Goal: Task Accomplishment & Management: Manage account settings

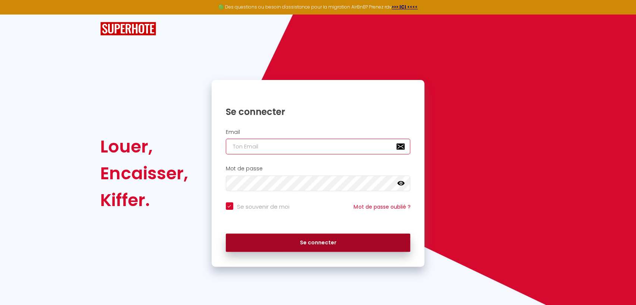
type input "[EMAIL_ADDRESS][DOMAIN_NAME]"
click at [282, 242] on button "Se connecter" at bounding box center [318, 243] width 185 height 19
checkbox input "true"
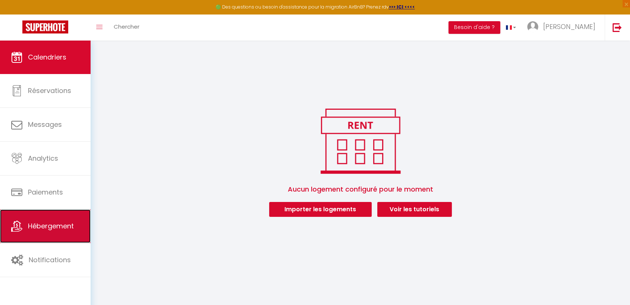
click at [53, 226] on span "Hébergement" at bounding box center [51, 226] width 46 height 9
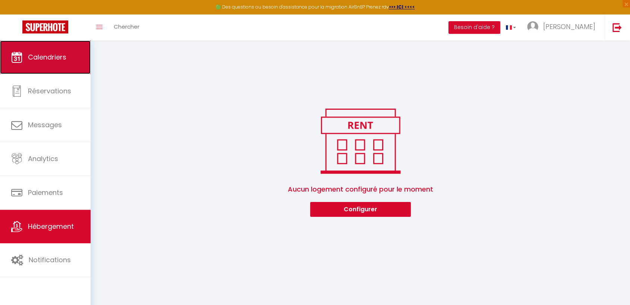
click at [54, 47] on link "Calendriers" at bounding box center [45, 58] width 91 height 34
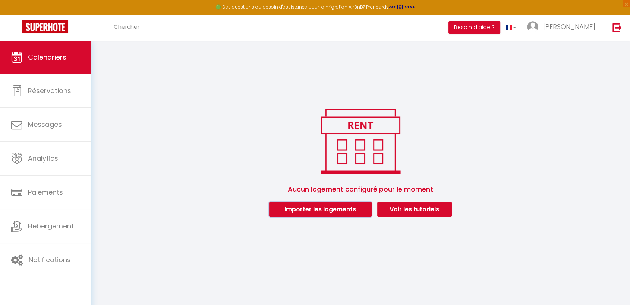
click at [287, 211] on button "Importer les logements" at bounding box center [320, 209] width 102 height 15
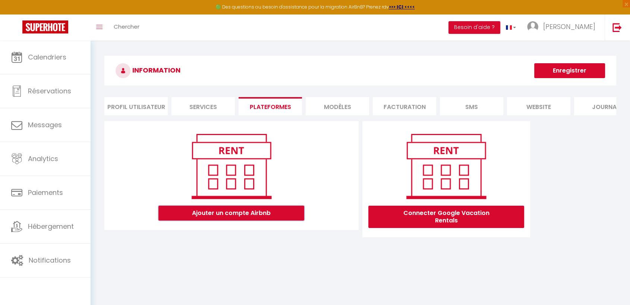
click at [207, 220] on button "Ajouter un compte Airbnb" at bounding box center [231, 213] width 146 height 15
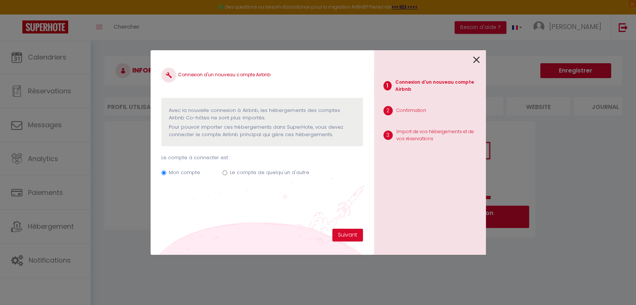
click at [222, 175] on input "Le compte de quelqu'un d'autre" at bounding box center [224, 173] width 5 height 5
radio input "true"
radio input "false"
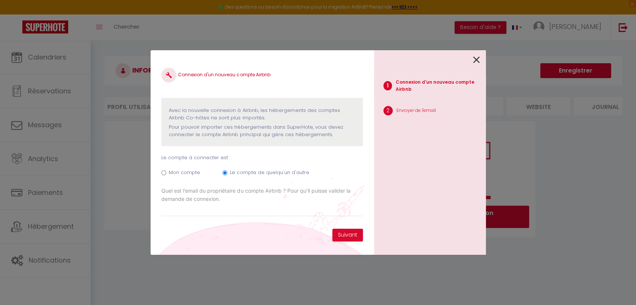
click at [219, 203] on label "Quel est l’email du propriétaire du compte Airbnb ? Pour qu’il puisse valider l…" at bounding box center [261, 195] width 201 height 16
click at [0, 0] on input "Email connexion Airbnb" at bounding box center [0, 0] width 0 height 0
click at [220, 206] on input "Email connexion Airbnb" at bounding box center [261, 209] width 201 height 13
type input "[EMAIL_ADDRESS][DOMAIN_NAME]"
click at [351, 233] on button "Suivant" at bounding box center [347, 235] width 31 height 13
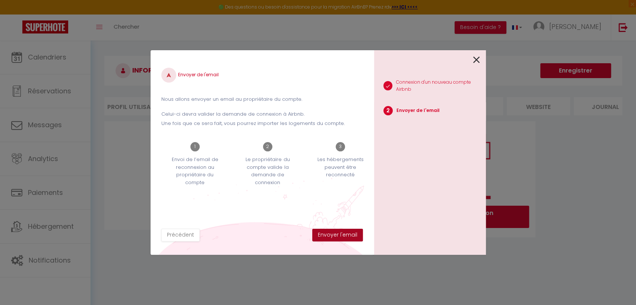
click at [338, 231] on button "Envoyer l'email" at bounding box center [337, 235] width 51 height 13
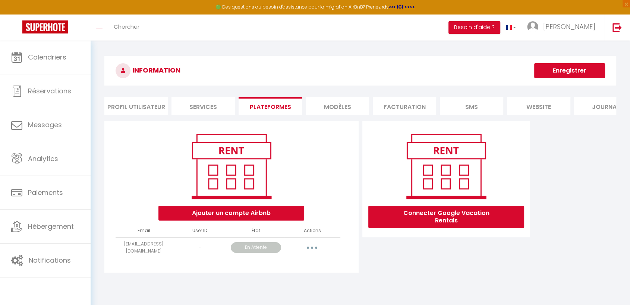
drag, startPoint x: 302, startPoint y: 161, endPoint x: 380, endPoint y: 259, distance: 125.1
click at [380, 259] on div "Connecter Google Vacation Rentals" at bounding box center [446, 199] width 172 height 156
click at [580, 27] on span "[PERSON_NAME]" at bounding box center [569, 26] width 52 height 9
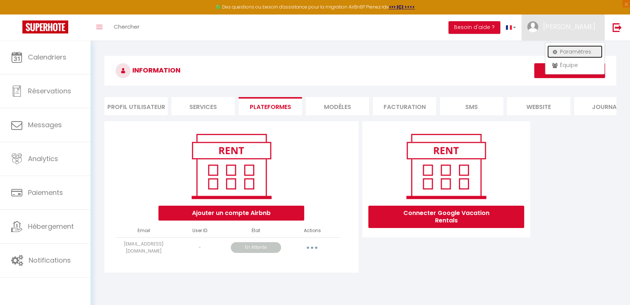
click at [569, 50] on link "Paramètres" at bounding box center [574, 51] width 55 height 13
click at [568, 52] on link "Paramètres" at bounding box center [574, 51] width 55 height 13
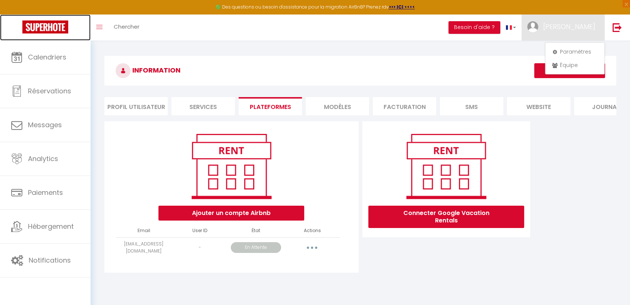
click at [42, 25] on img at bounding box center [45, 26] width 46 height 13
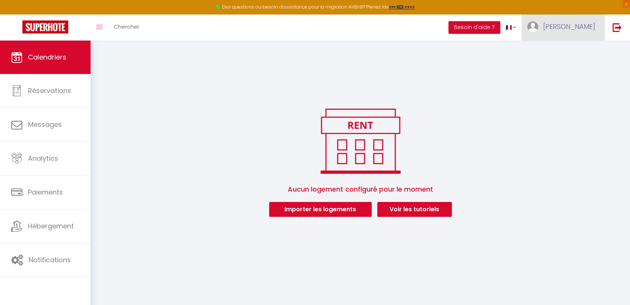
click at [579, 27] on span "[PERSON_NAME]" at bounding box center [569, 26] width 52 height 9
click at [573, 46] on link "Paramètres" at bounding box center [574, 51] width 55 height 13
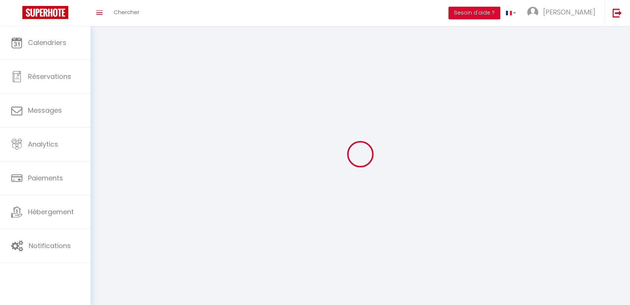
select select
type input "[PERSON_NAME]"
type input "Ostolidi"
type input "[PHONE_NUMBER]"
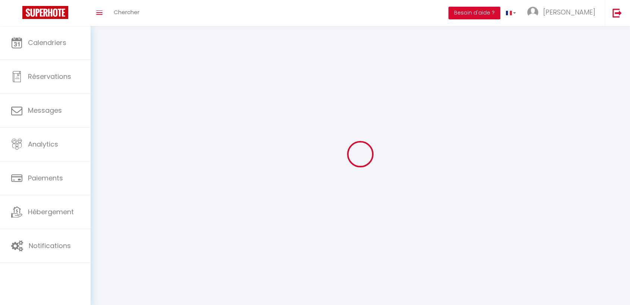
type input "[STREET_ADDRESS]"
type input "14860"
type input "Breville-[GEOGRAPHIC_DATA]"
type input "o3xCiXuhQMkik6ptWvVMb2blp"
type input "iI3p1KZtIovSQcHeipydPliaA"
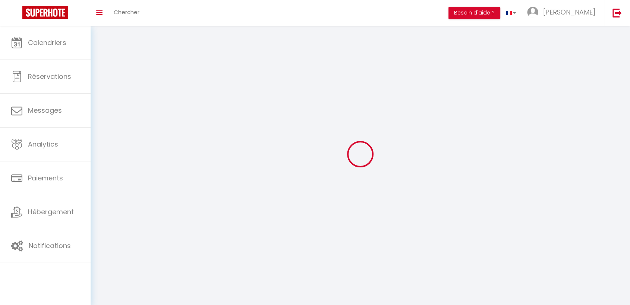
select select "28"
type input "o3xCiXuhQMkik6ptWvVMb2blp"
type input "iI3p1KZtIovSQcHeipydPliaA"
type input "[URL][DOMAIN_NAME]"
select select "fr"
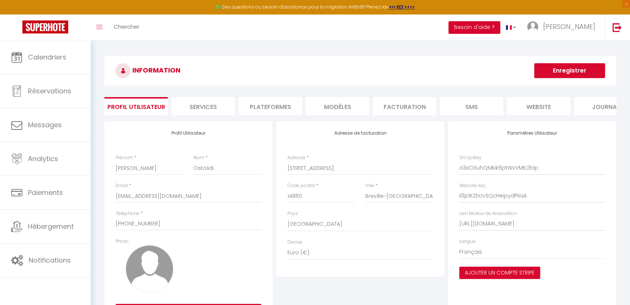
click at [500, 29] on button "Besoin d'aide ?" at bounding box center [474, 27] width 52 height 13
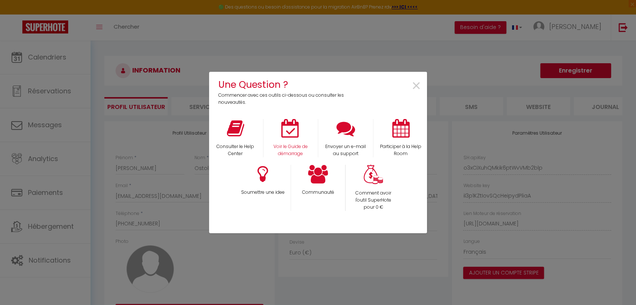
click at [299, 140] on div "Voir le Guide de démarrage" at bounding box center [290, 138] width 55 height 38
click at [286, 129] on icon at bounding box center [290, 128] width 19 height 19
click at [414, 81] on span "×" at bounding box center [416, 86] width 10 height 23
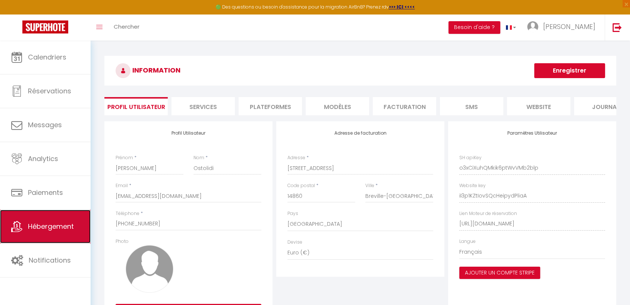
click at [62, 224] on span "Hébergement" at bounding box center [51, 226] width 46 height 9
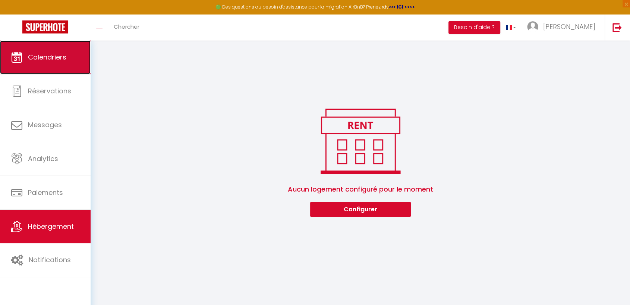
click at [45, 54] on span "Calendriers" at bounding box center [47, 57] width 38 height 9
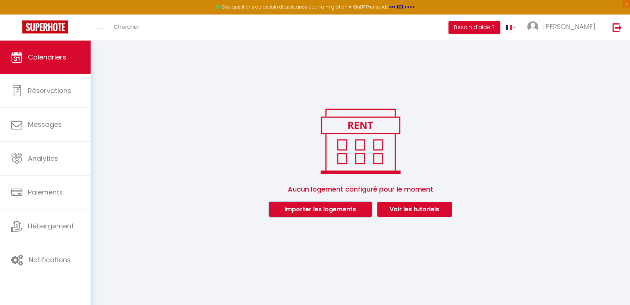
click at [315, 208] on button "Importer les logements" at bounding box center [320, 209] width 102 height 15
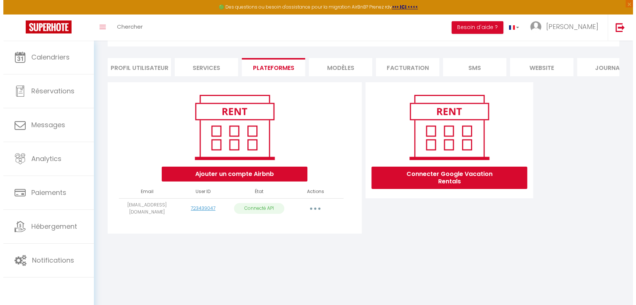
scroll to position [41, 0]
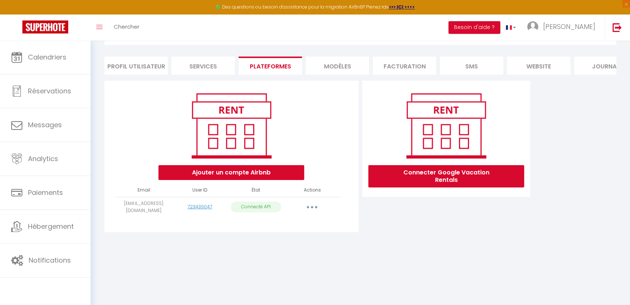
click at [314, 212] on button "button" at bounding box center [311, 208] width 21 height 12
click at [302, 226] on link "Importer les appartements" at bounding box center [279, 224] width 82 height 13
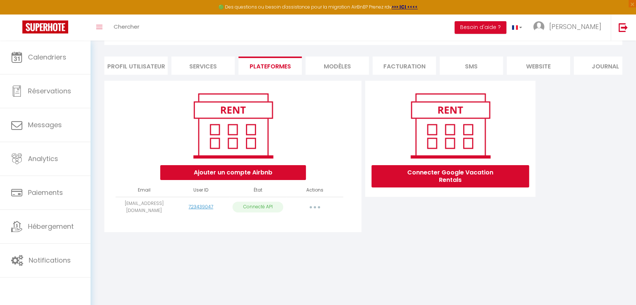
select select
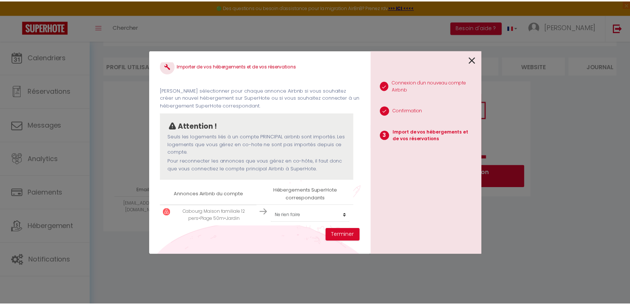
scroll to position [11, 0]
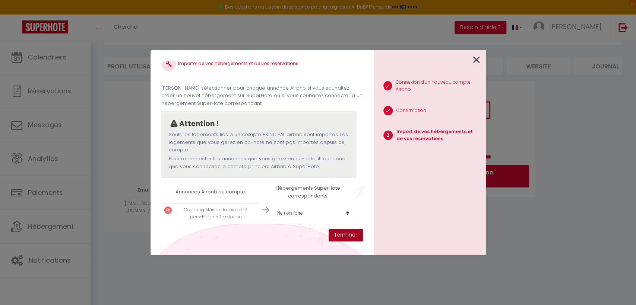
click at [349, 236] on button "Terminer" at bounding box center [346, 235] width 34 height 13
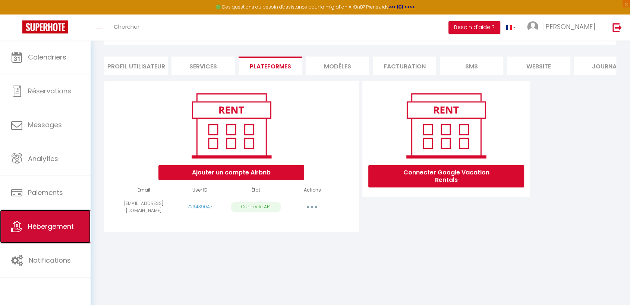
click at [60, 215] on link "Hébergement" at bounding box center [45, 227] width 91 height 34
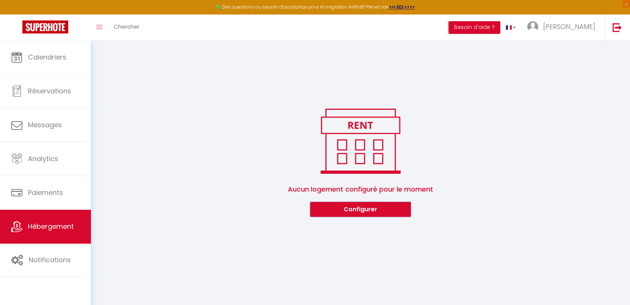
click at [347, 215] on button "Configurer" at bounding box center [360, 209] width 101 height 15
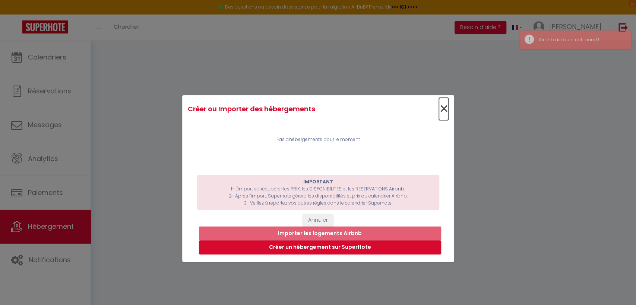
click at [439, 105] on span "×" at bounding box center [443, 109] width 9 height 22
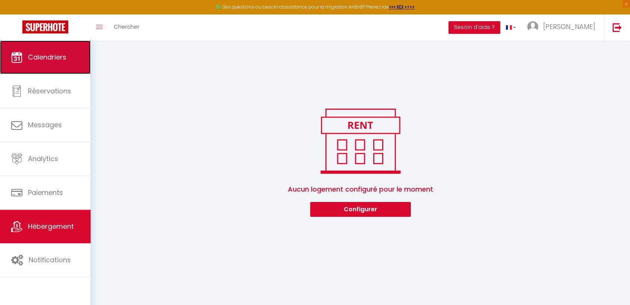
click at [66, 59] on span "Calendriers" at bounding box center [47, 57] width 38 height 9
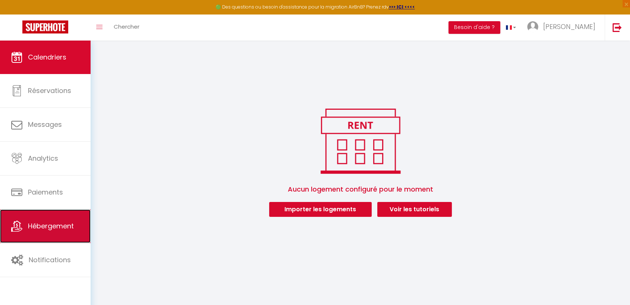
click at [55, 225] on span "Hébergement" at bounding box center [51, 226] width 46 height 9
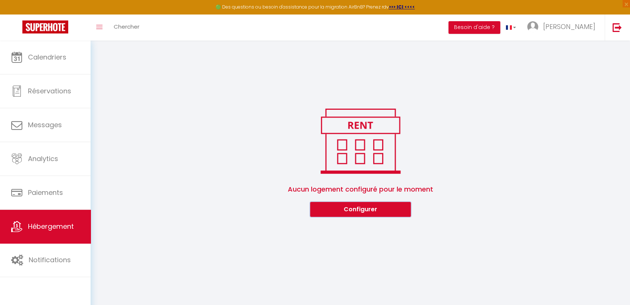
click at [350, 206] on button "Configurer" at bounding box center [360, 209] width 101 height 15
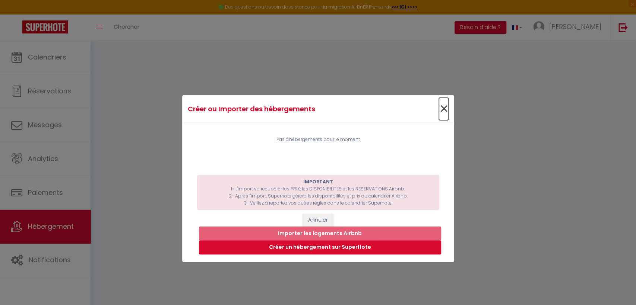
click at [439, 108] on span "×" at bounding box center [443, 109] width 9 height 22
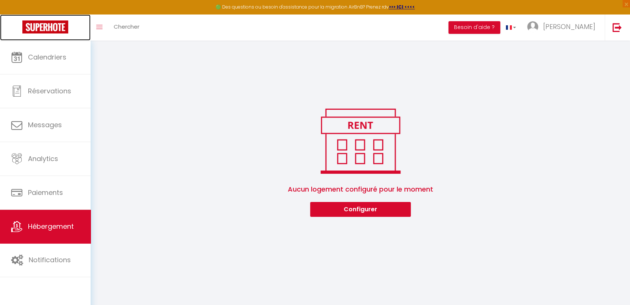
click at [51, 28] on img at bounding box center [45, 26] width 46 height 13
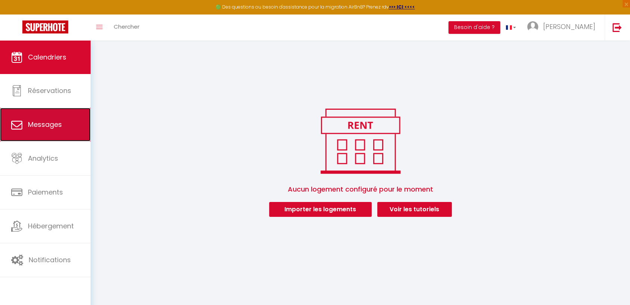
click at [58, 120] on span "Messages" at bounding box center [45, 124] width 34 height 9
select select "message"
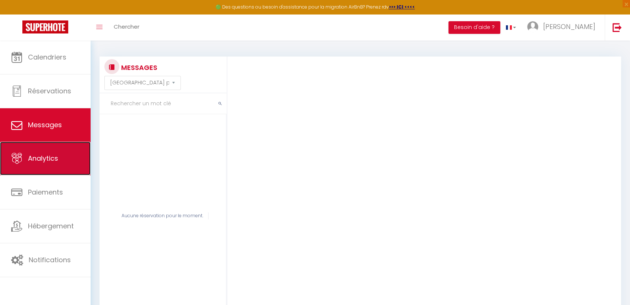
click at [50, 158] on span "Analytics" at bounding box center [43, 158] width 30 height 9
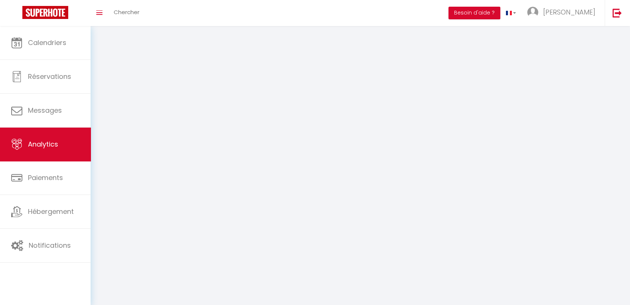
select select "2025"
select select "10"
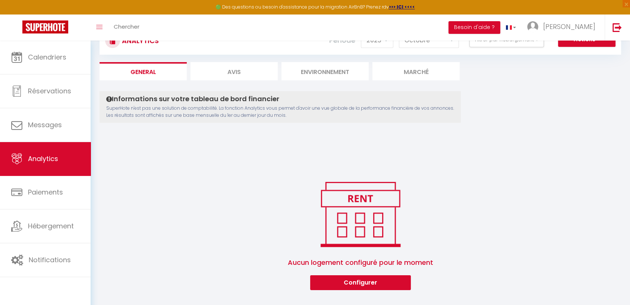
scroll to position [41, 0]
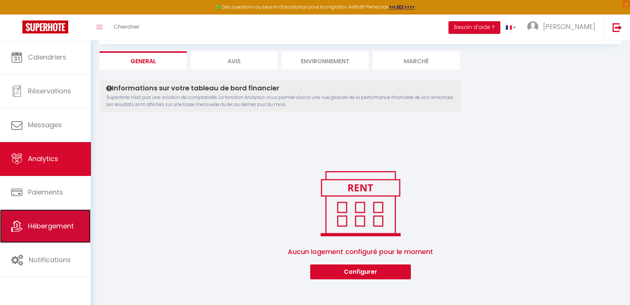
click at [60, 232] on link "Hébergement" at bounding box center [45, 227] width 91 height 34
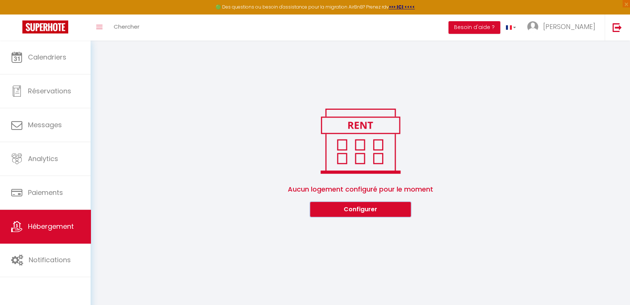
click at [367, 216] on button "Configurer" at bounding box center [360, 209] width 101 height 15
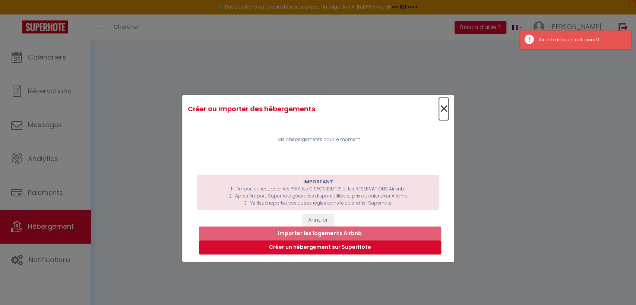
click at [442, 103] on span "×" at bounding box center [443, 109] width 9 height 22
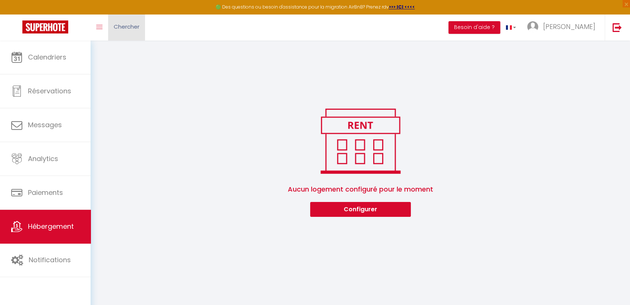
click at [122, 20] on link "Chercher" at bounding box center [126, 28] width 37 height 26
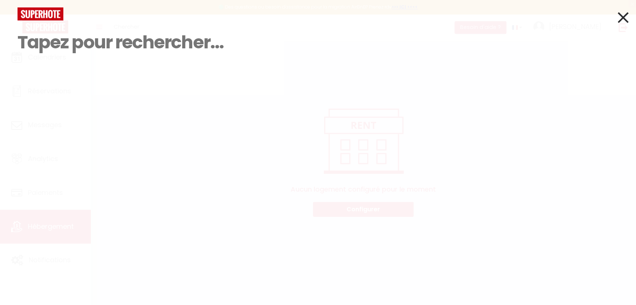
click at [624, 15] on icon at bounding box center [623, 17] width 11 height 19
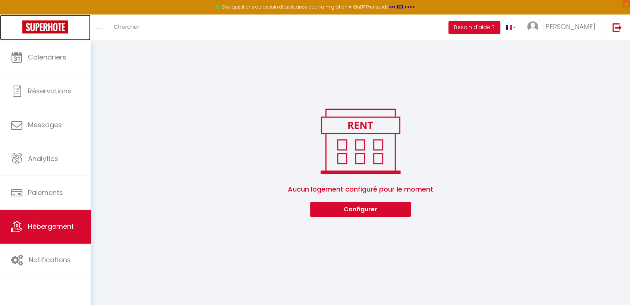
click at [45, 25] on img at bounding box center [45, 26] width 46 height 13
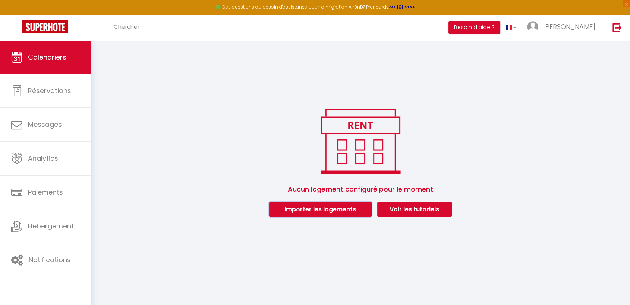
click at [328, 210] on button "Importer les logements" at bounding box center [320, 209] width 102 height 15
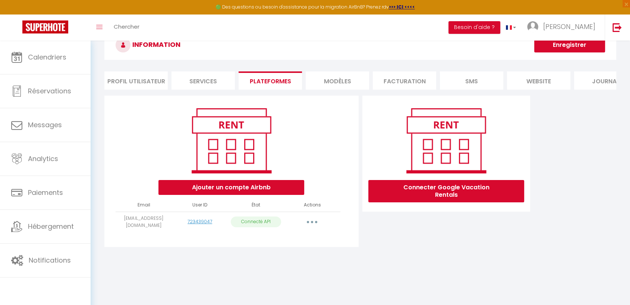
scroll to position [27, 0]
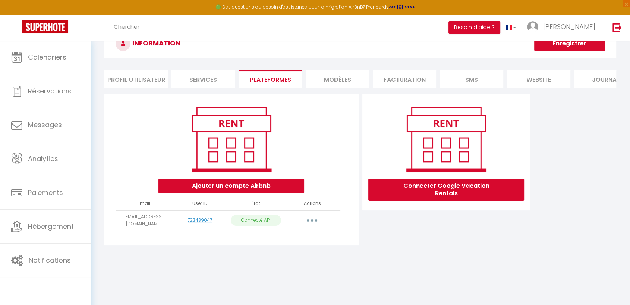
click at [306, 225] on button "button" at bounding box center [311, 221] width 21 height 12
click at [404, 250] on div "Connecter Google Vacation Rentals" at bounding box center [446, 172] width 172 height 156
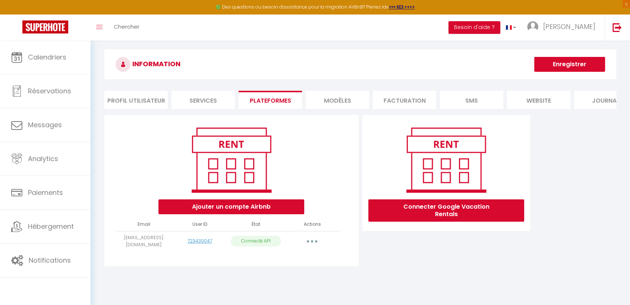
scroll to position [0, 0]
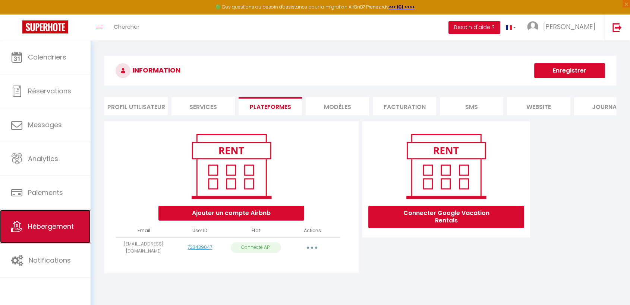
click at [63, 219] on link "Hébergement" at bounding box center [45, 227] width 91 height 34
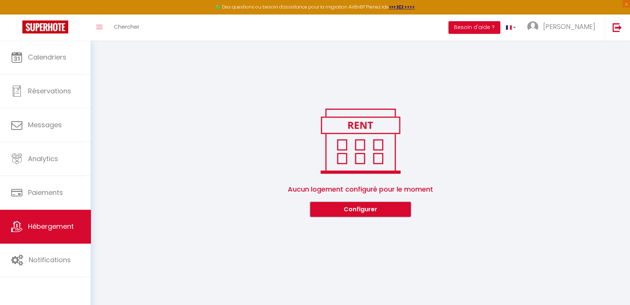
click at [351, 215] on button "Configurer" at bounding box center [360, 209] width 101 height 15
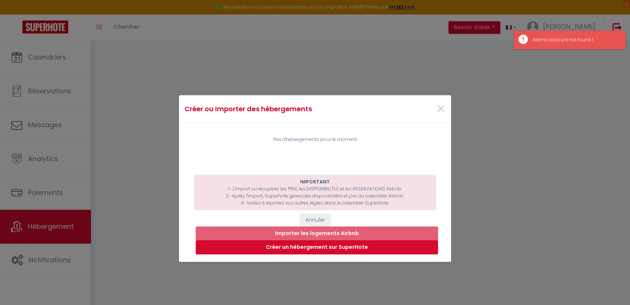
click at [322, 247] on button "Créer un hébergement sur SuperHote" at bounding box center [317, 248] width 242 height 14
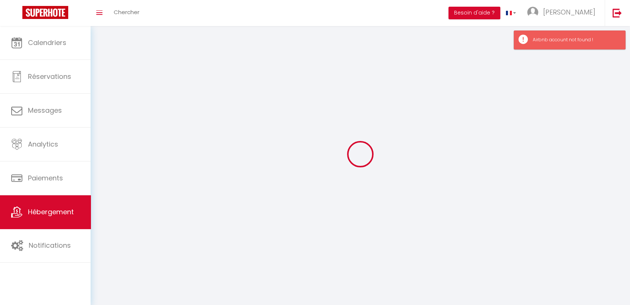
select select "1"
select select "28"
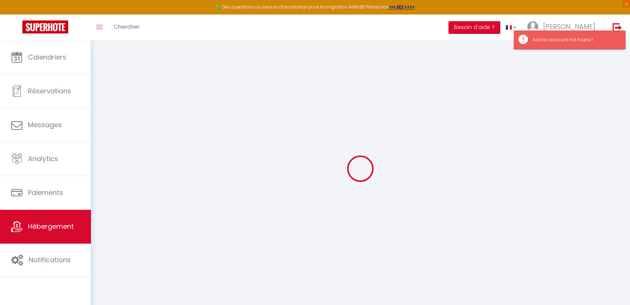
select select
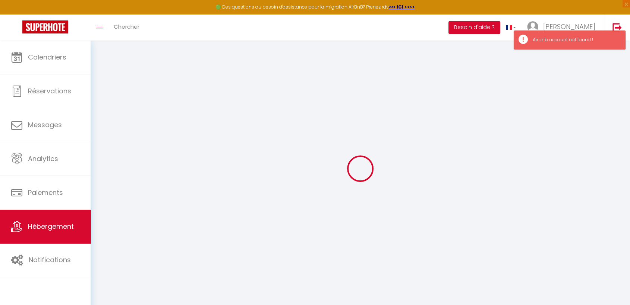
select select
checkbox input "false"
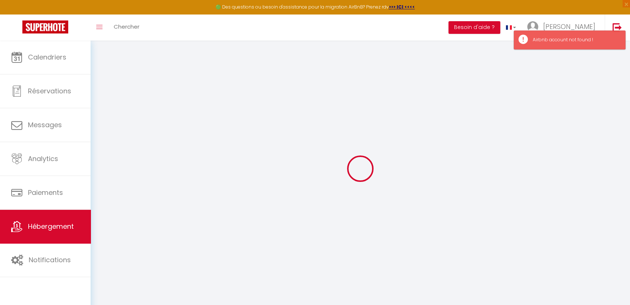
select select
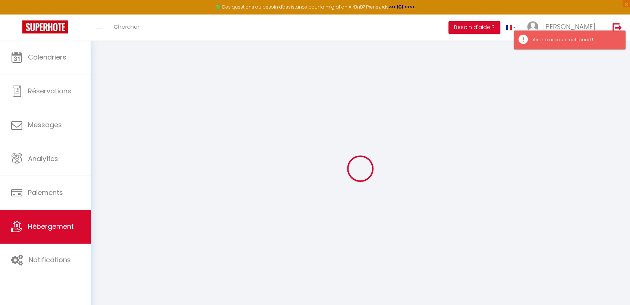
select select
checkbox input "false"
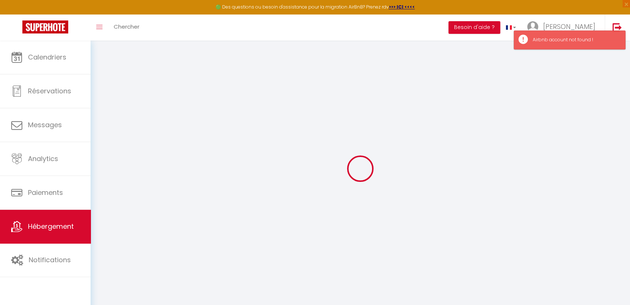
checkbox input "false"
select select
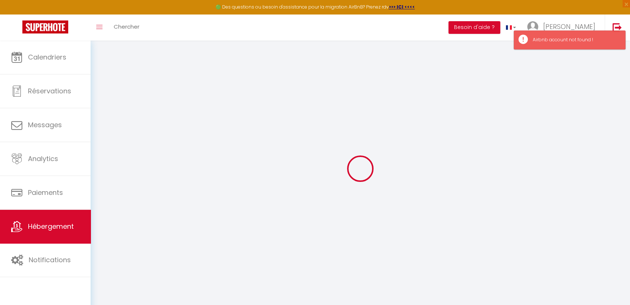
select select
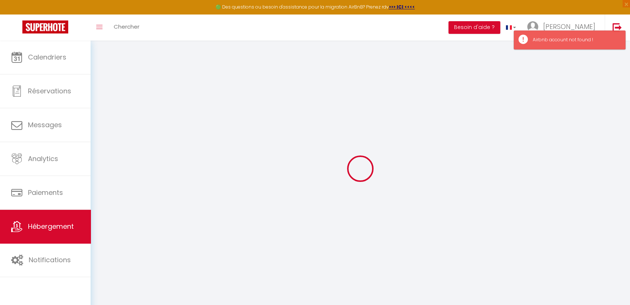
checkbox input "false"
select select
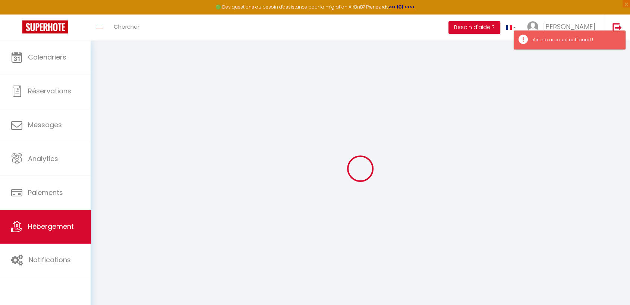
select select
checkbox input "false"
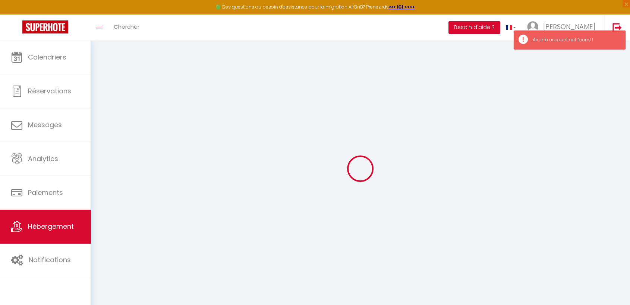
checkbox input "false"
select select
select select "15:00"
select select "23:45"
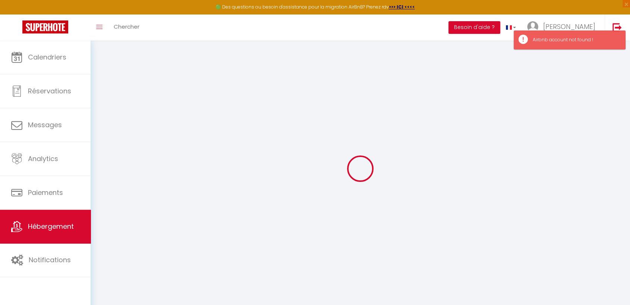
select select "11:00"
select select "30"
select select "120"
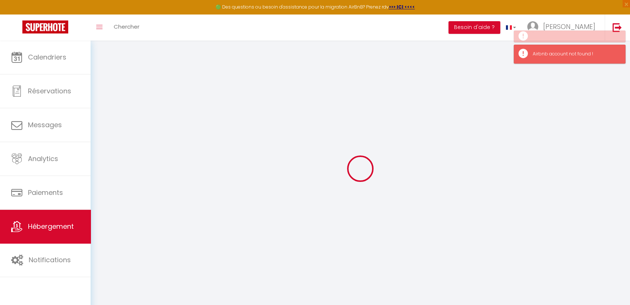
select select
checkbox input "false"
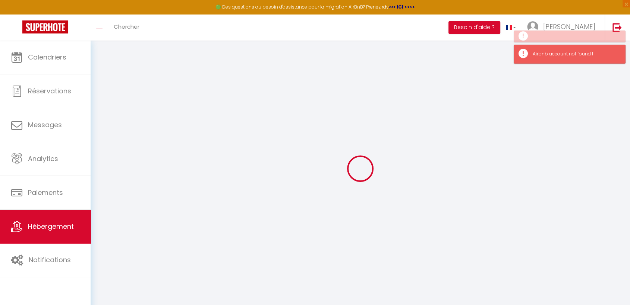
select select
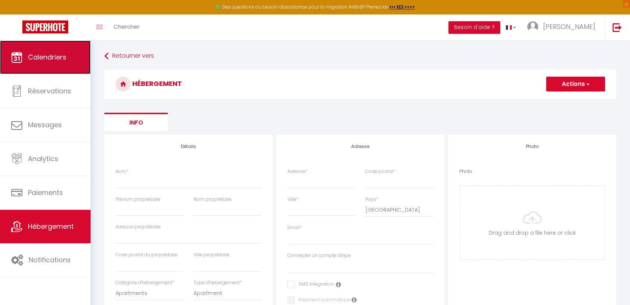
click at [37, 56] on span "Calendriers" at bounding box center [47, 57] width 38 height 9
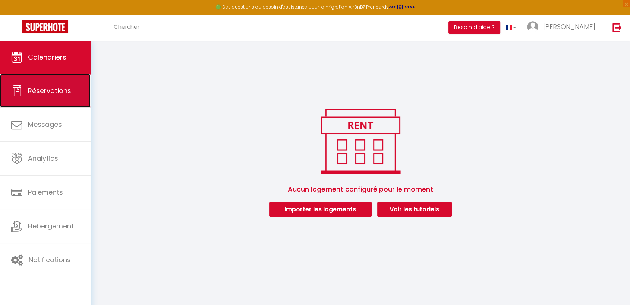
click at [49, 96] on link "Réservations" at bounding box center [45, 91] width 91 height 34
select select "not_cancelled"
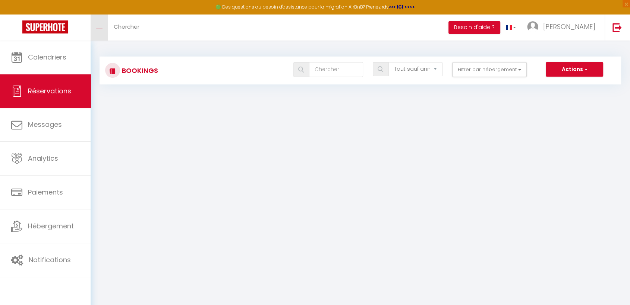
click at [95, 30] on link "Toggle menubar" at bounding box center [100, 28] width 18 height 26
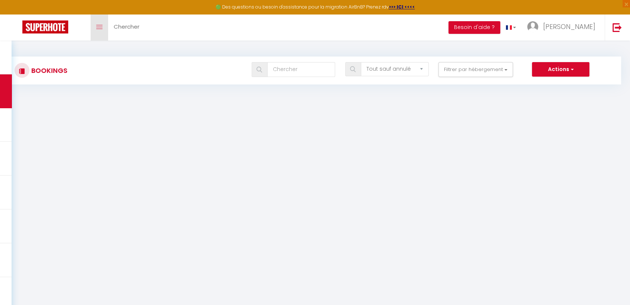
click at [95, 30] on link "Toggle menubar" at bounding box center [100, 28] width 18 height 26
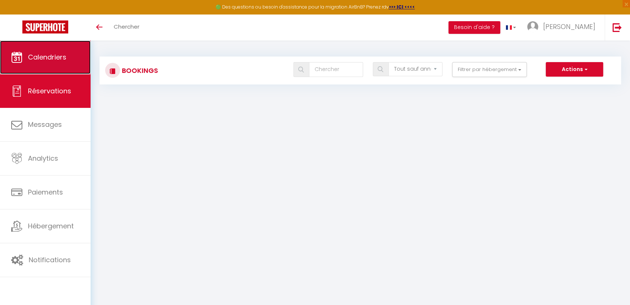
click at [65, 58] on span "Calendriers" at bounding box center [47, 57] width 38 height 9
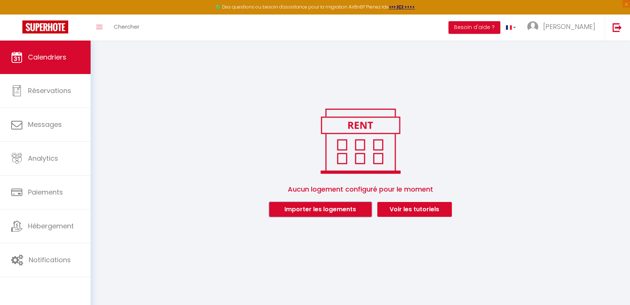
click at [329, 214] on button "Importer les logements" at bounding box center [320, 209] width 102 height 15
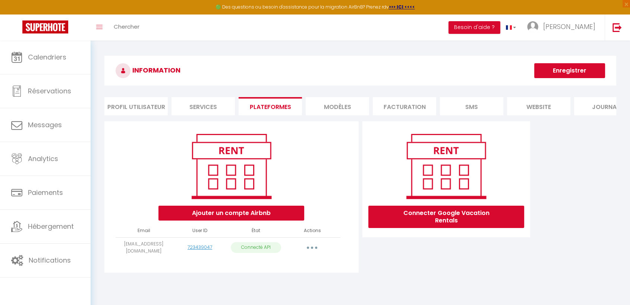
click at [277, 108] on li "Plateformes" at bounding box center [269, 106] width 63 height 18
click at [313, 251] on button "button" at bounding box center [311, 248] width 21 height 12
click at [298, 269] on link "Importer les appartements" at bounding box center [279, 265] width 82 height 13
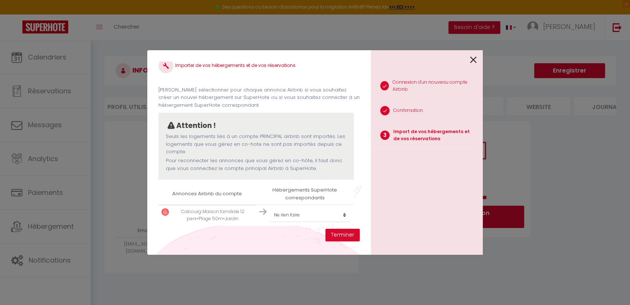
scroll to position [11, 0]
click at [343, 213] on select "Créer un nouvel hébergement Ne rien faire" at bounding box center [310, 213] width 80 height 14
select select "create_new"
click at [270, 206] on select "Créer un nouvel hébergement Ne rien faire" at bounding box center [310, 213] width 80 height 14
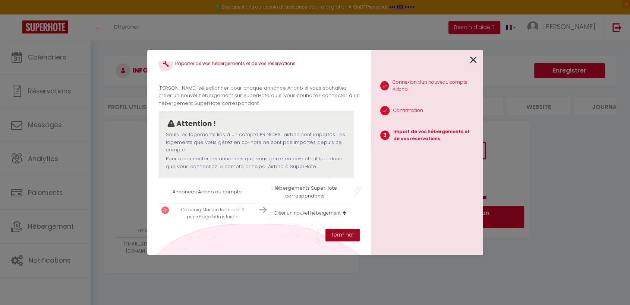
click at [347, 235] on button "Terminer" at bounding box center [342, 235] width 34 height 13
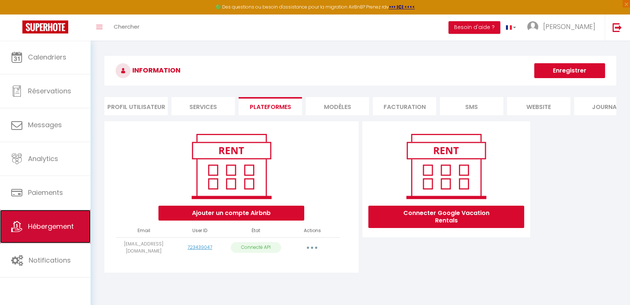
click at [63, 235] on link "Hébergement" at bounding box center [45, 227] width 91 height 34
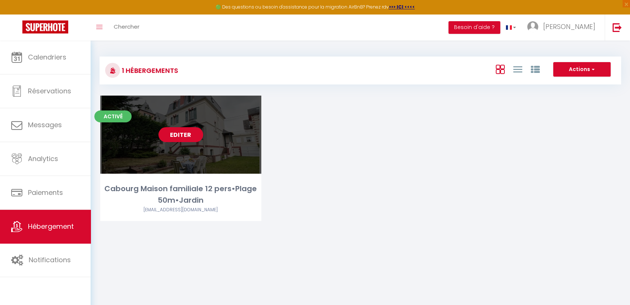
click at [180, 132] on link "Editer" at bounding box center [180, 134] width 45 height 15
select select "3"
select select "2"
select select "1"
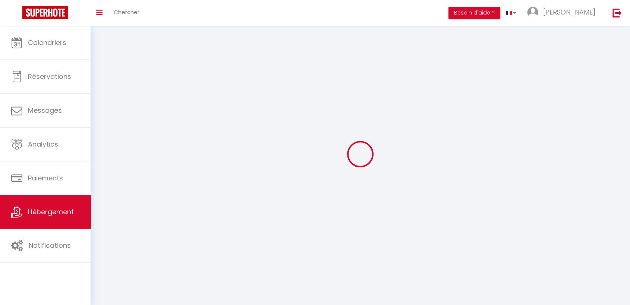
select select
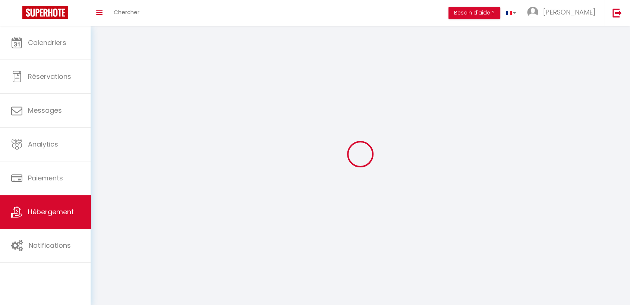
select select
checkbox input "false"
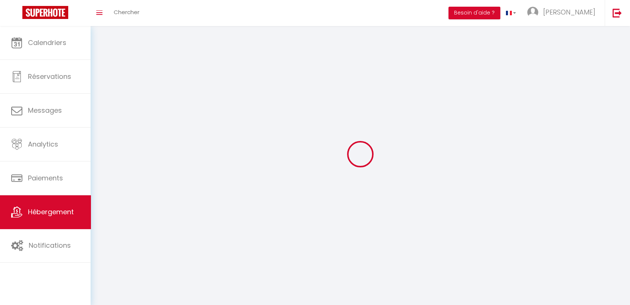
select select
select select "1"
select select "28"
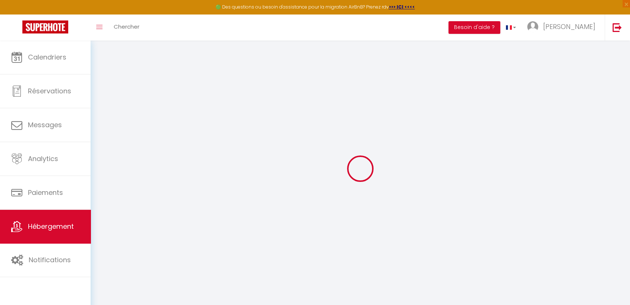
select select
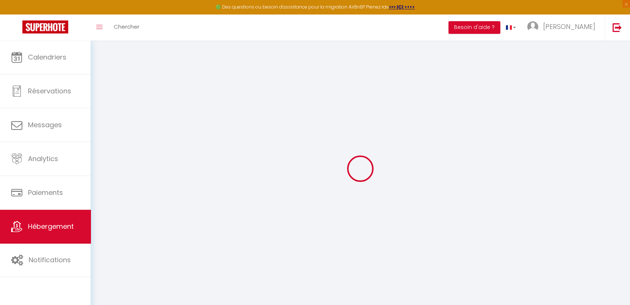
select select
checkbox input "false"
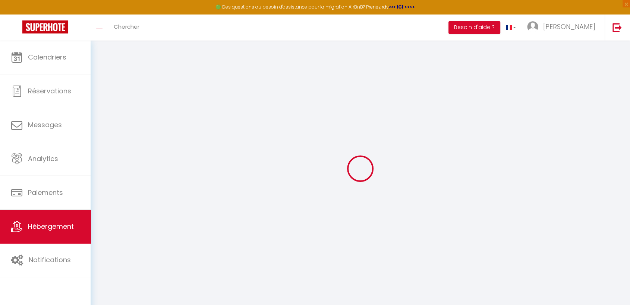
select select
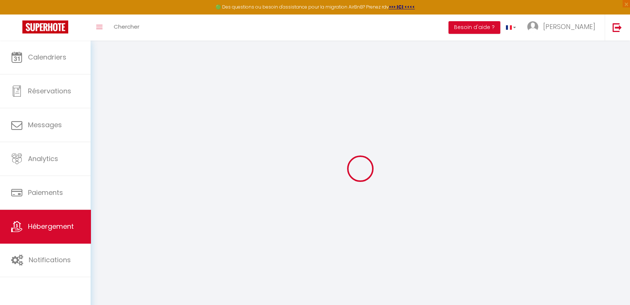
select select
checkbox input "false"
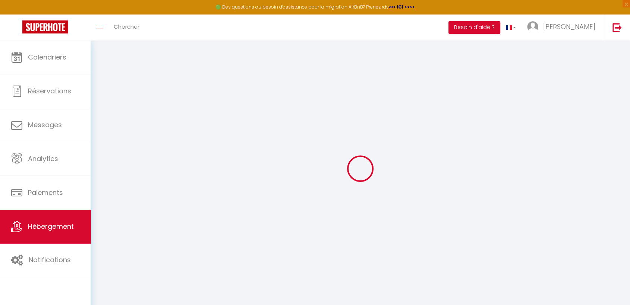
checkbox input "false"
select select
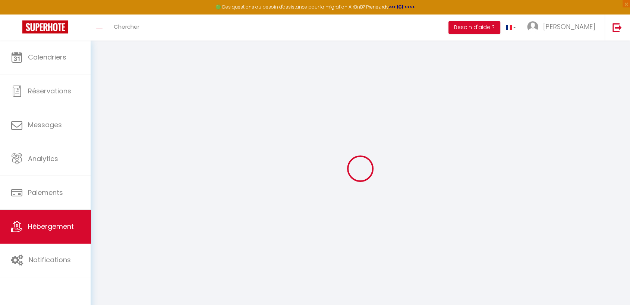
select select
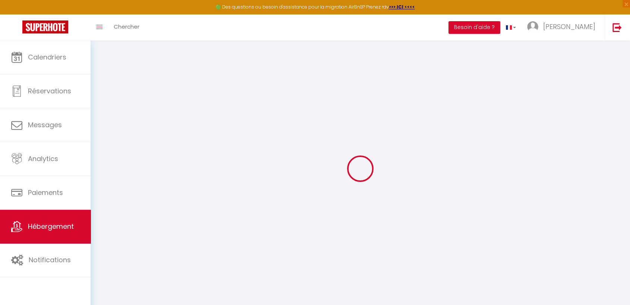
checkbox input "false"
select select
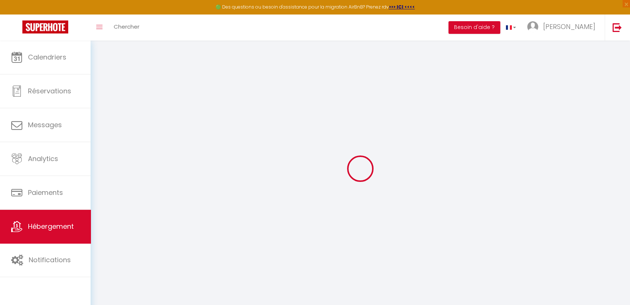
select select
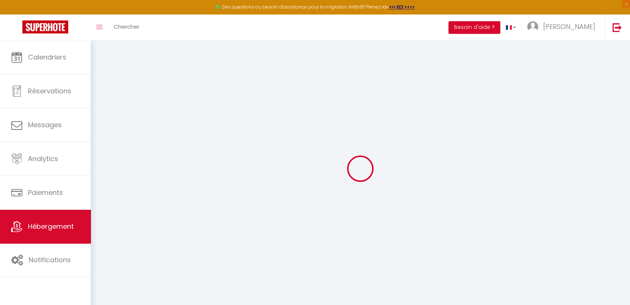
select select
checkbox input "false"
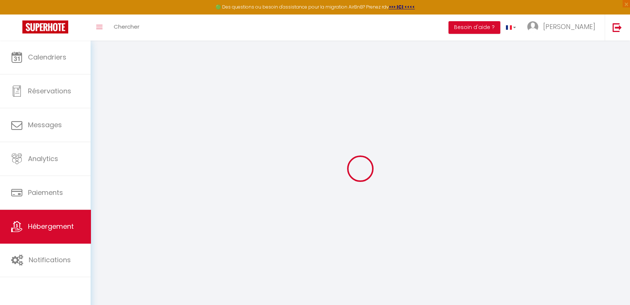
checkbox input "false"
select select
type input "Cabourg Maison familiale 12 pers•Plage 50m•Jardin"
select select "houses"
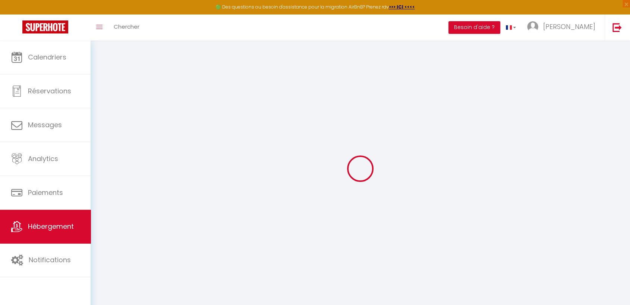
select select "12"
select select "5"
select select "2"
type input "5000"
select select
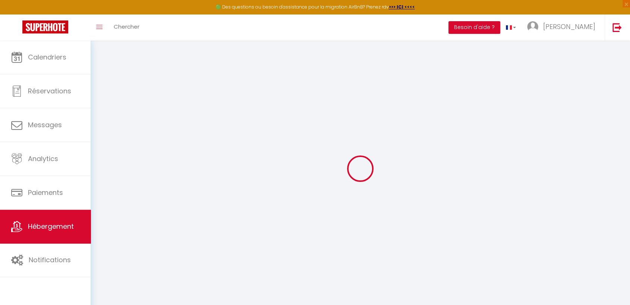
select select
type input "[STREET_ADDRESS]"
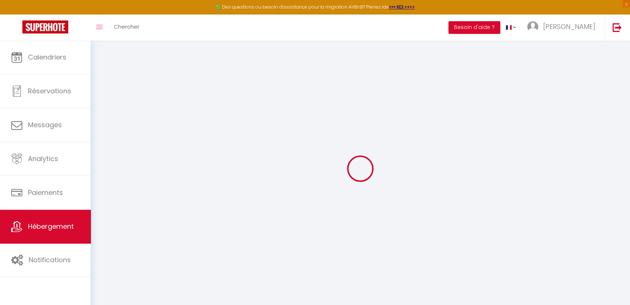
type input "14390"
type input "Cabourg"
type input "[EMAIL_ADDRESS][DOMAIN_NAME]"
select select
checkbox input "false"
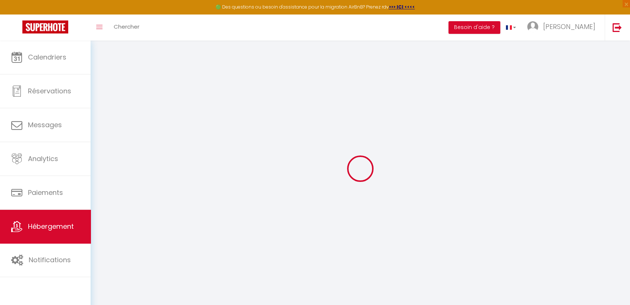
checkbox input "false"
select select
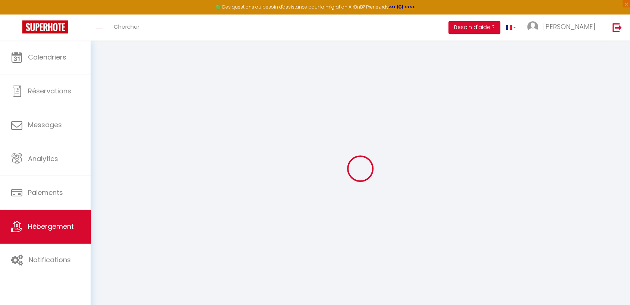
type input "0"
select select
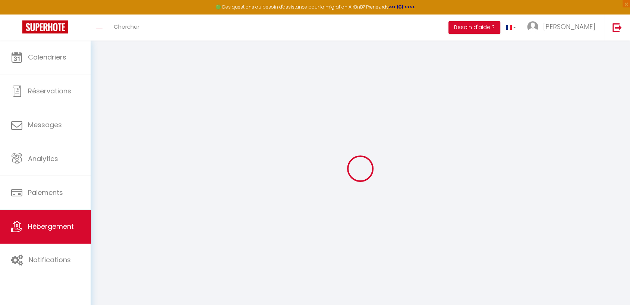
select select
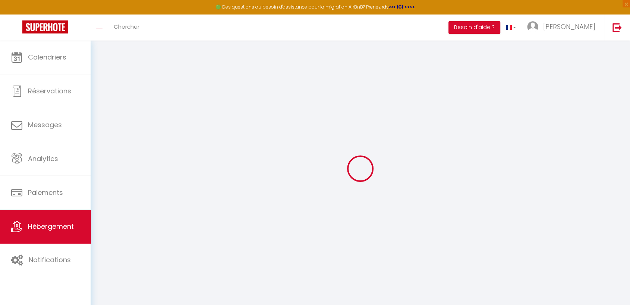
checkbox input "false"
select select
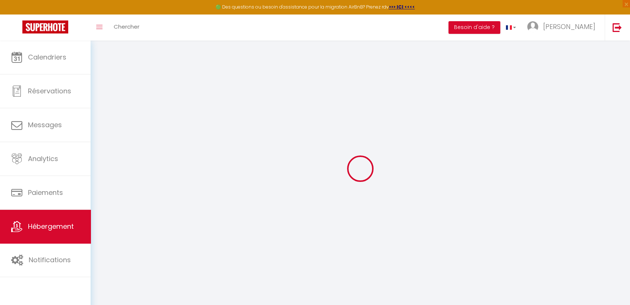
select select
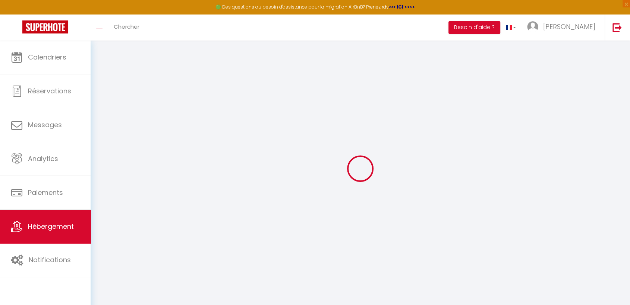
checkbox input "false"
select select
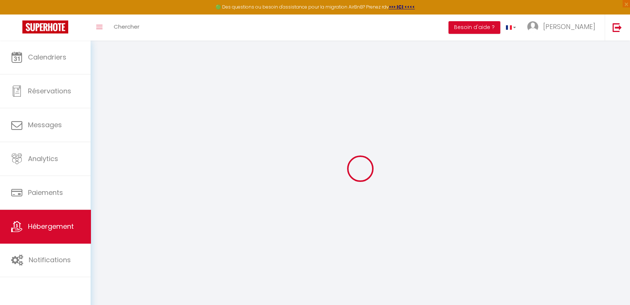
select select
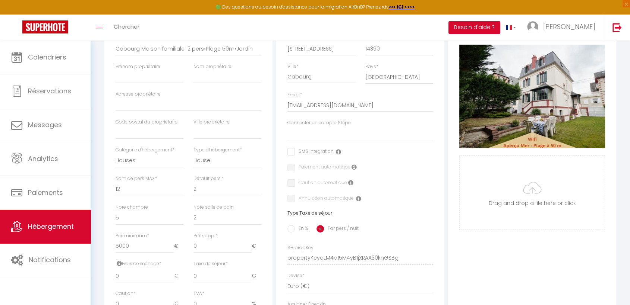
scroll to position [133, 0]
click at [347, 140] on select "Connecter un compte Stripe" at bounding box center [360, 133] width 146 height 14
click at [313, 140] on select "Connecter un compte Stripe" at bounding box center [360, 133] width 146 height 14
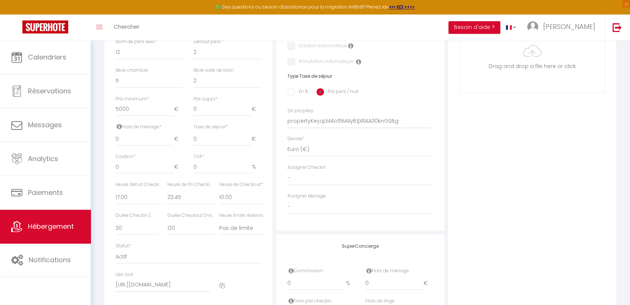
scroll to position [275, 0]
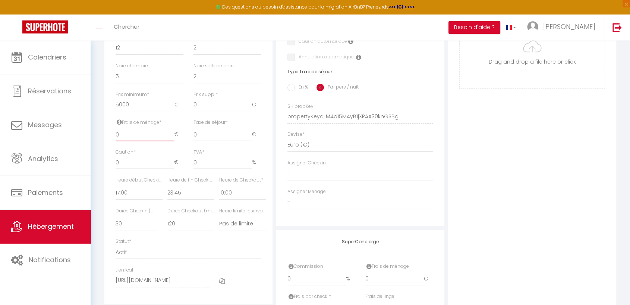
click at [151, 141] on input "0" at bounding box center [144, 134] width 58 height 13
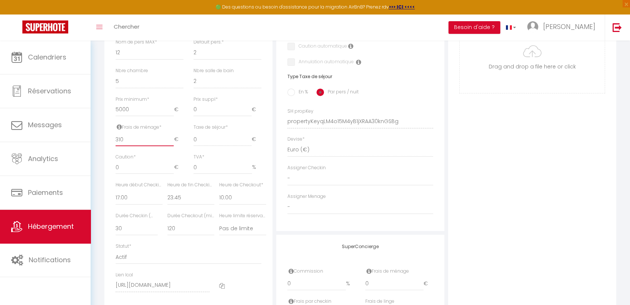
scroll to position [273, 0]
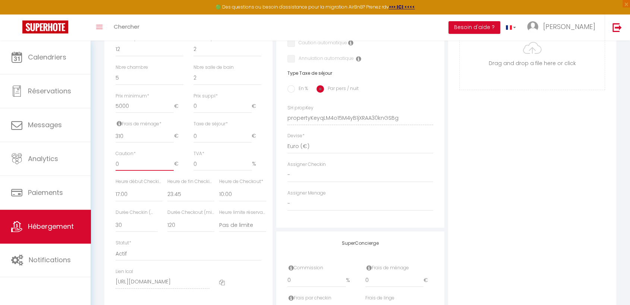
click at [139, 171] on input "0" at bounding box center [144, 164] width 58 height 13
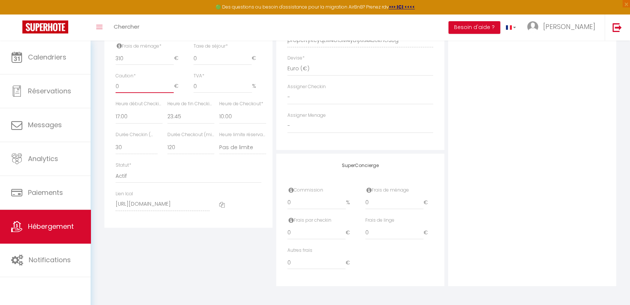
scroll to position [357, 0]
click at [390, 201] on input "0" at bounding box center [394, 202] width 58 height 13
click at [412, 251] on div "Autres frais 0 €" at bounding box center [359, 262] width 155 height 30
click at [316, 205] on input "0" at bounding box center [316, 202] width 58 height 13
click at [468, 188] on div "Photo Photo Supprimer Drag and drop a file here or click Ooops, something wrong…" at bounding box center [532, 35] width 168 height 503
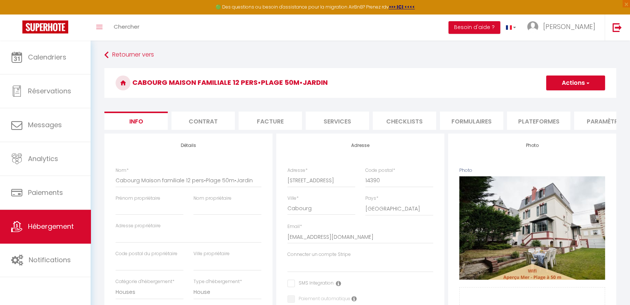
scroll to position [0, 0]
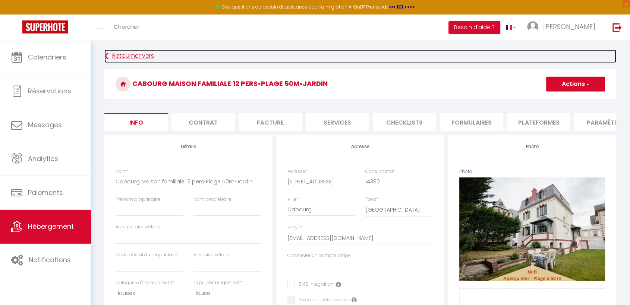
click at [126, 54] on link "Retourner vers" at bounding box center [359, 56] width 511 height 13
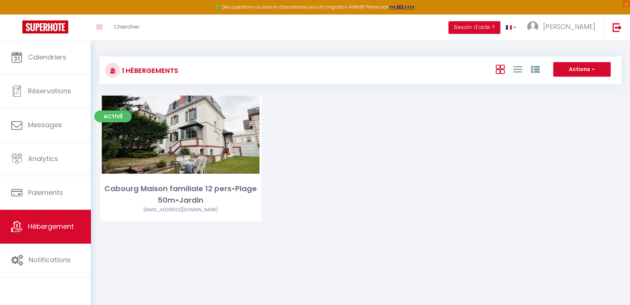
click at [355, 162] on div "Activé Editer Cabourg Maison familiale 12 pers•Plage 50m•Jardin [EMAIL_ADDRESS]…" at bounding box center [360, 168] width 538 height 144
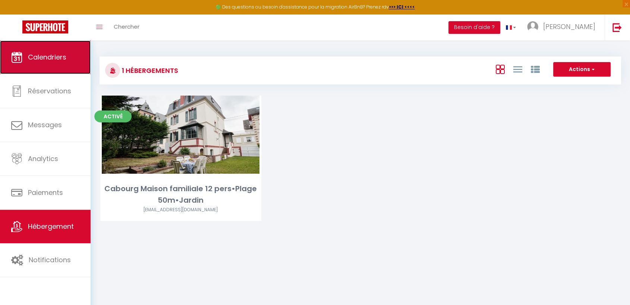
click at [58, 61] on span "Calendriers" at bounding box center [47, 57] width 38 height 9
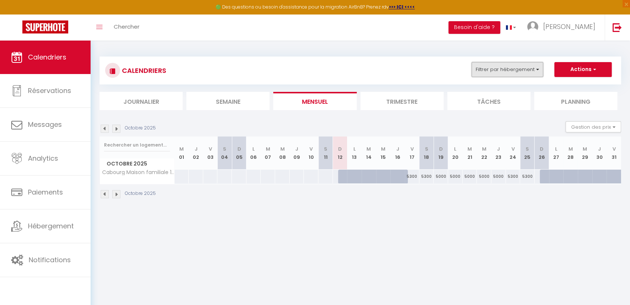
click at [486, 64] on button "Filtrer par hébergement" at bounding box center [507, 69] width 72 height 15
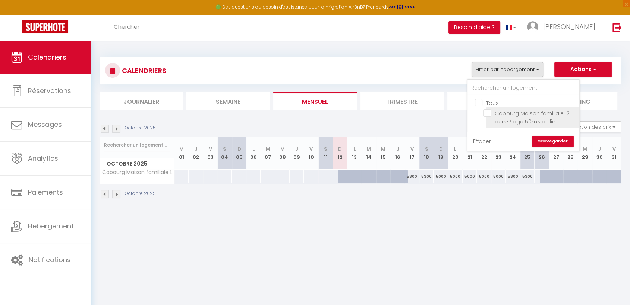
click at [487, 113] on input "Cabourg Maison familiale 12 pers•Plage 50m•Jardin" at bounding box center [529, 113] width 93 height 7
click at [447, 239] on body "🟢 Des questions ou besoin d'assistance pour la migration AirBnB? Prenez rdv >>>…" at bounding box center [315, 193] width 630 height 305
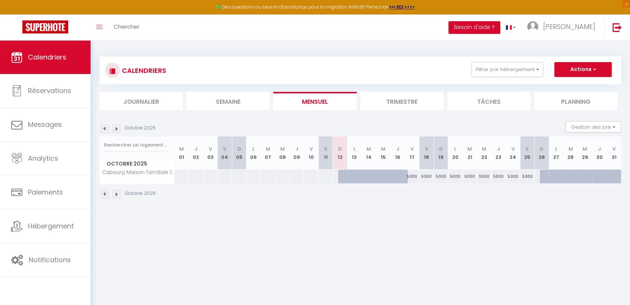
click at [117, 128] on img at bounding box center [116, 129] width 8 height 8
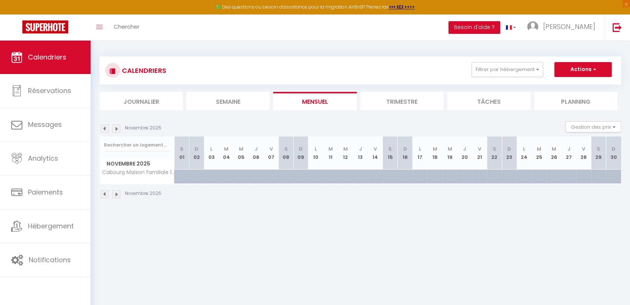
click at [107, 127] on img at bounding box center [105, 129] width 8 height 8
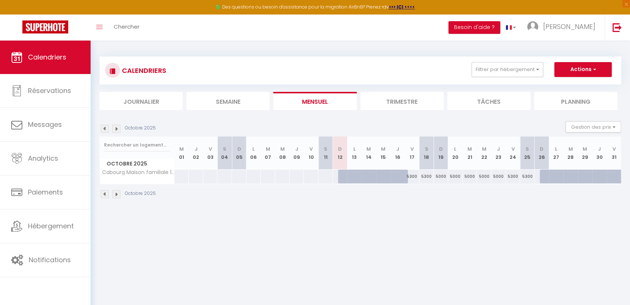
click at [175, 105] on li "Journalier" at bounding box center [140, 101] width 83 height 18
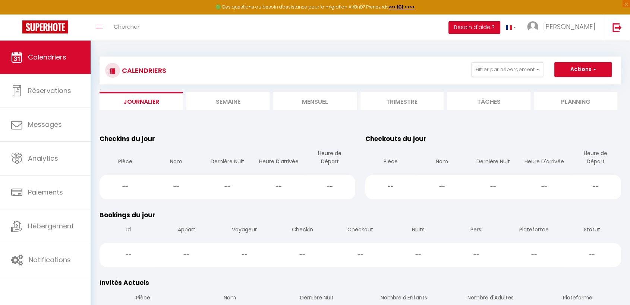
click at [222, 105] on li "Semaine" at bounding box center [227, 101] width 83 height 18
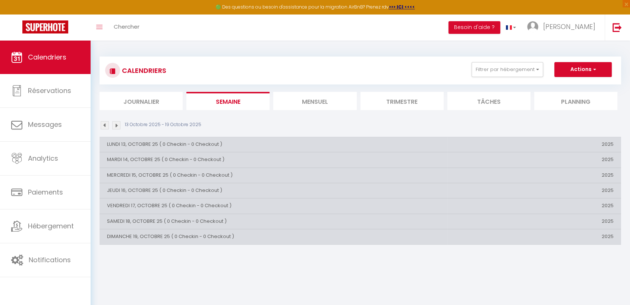
click at [395, 96] on li "Trimestre" at bounding box center [401, 101] width 83 height 18
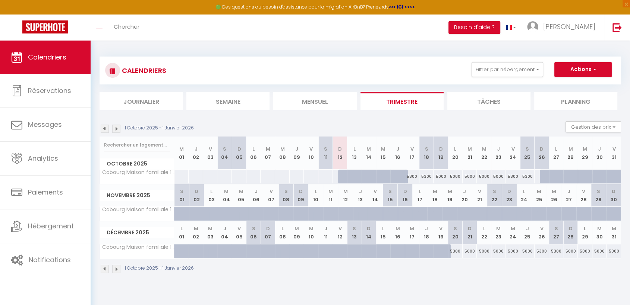
click at [483, 102] on li "Tâches" at bounding box center [488, 101] width 83 height 18
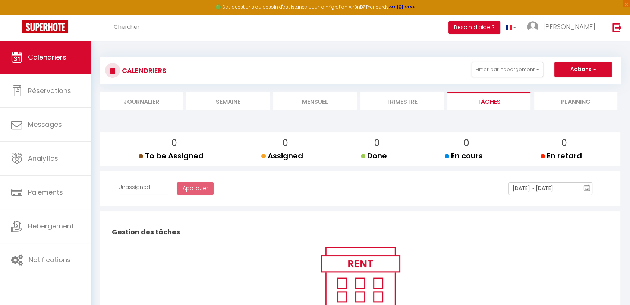
click at [431, 104] on li "Trimestre" at bounding box center [401, 101] width 83 height 18
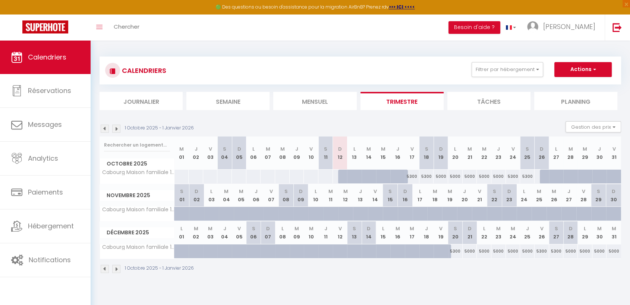
click at [246, 104] on li "Semaine" at bounding box center [227, 101] width 83 height 18
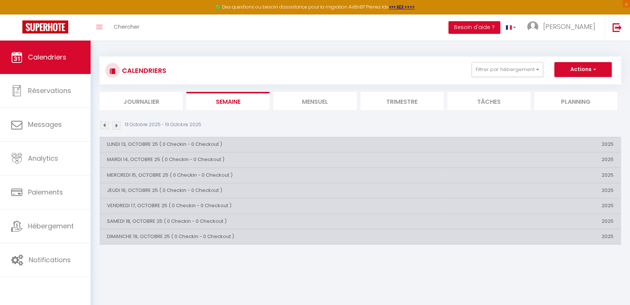
click at [324, 95] on li "Mensuel" at bounding box center [314, 101] width 83 height 18
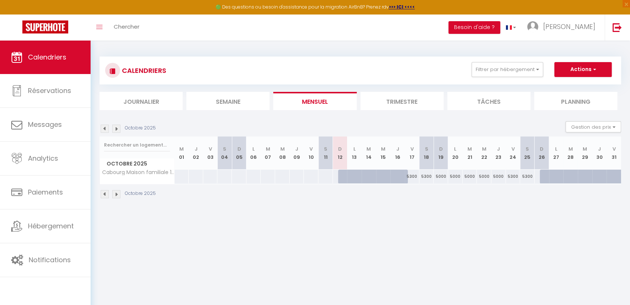
click at [221, 101] on li "Semaine" at bounding box center [227, 101] width 83 height 18
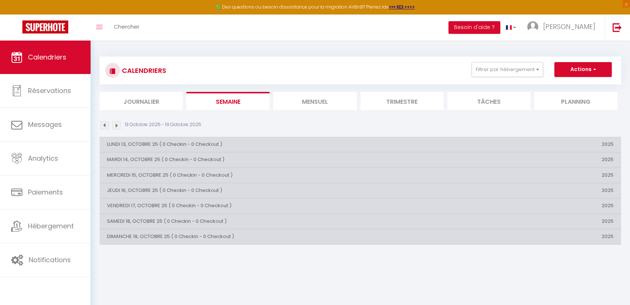
click at [302, 93] on li "Mensuel" at bounding box center [314, 101] width 83 height 18
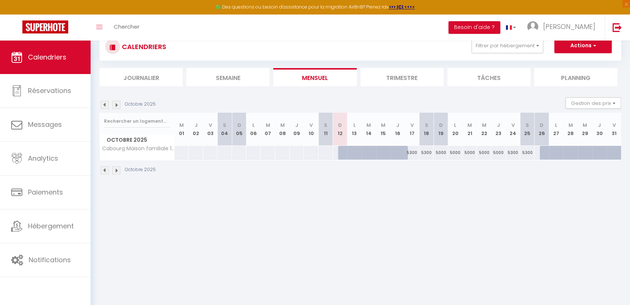
scroll to position [21, 0]
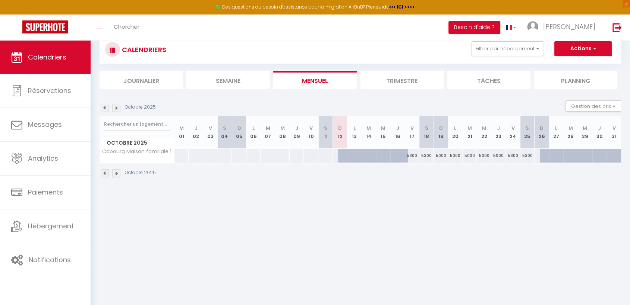
click at [390, 82] on li "Trimestre" at bounding box center [401, 80] width 83 height 18
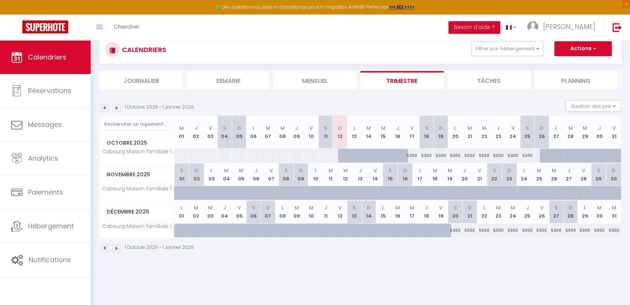
click at [119, 244] on img at bounding box center [116, 248] width 8 height 8
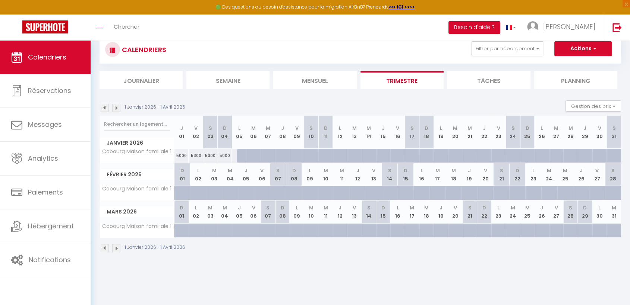
click at [105, 245] on img at bounding box center [105, 248] width 8 height 8
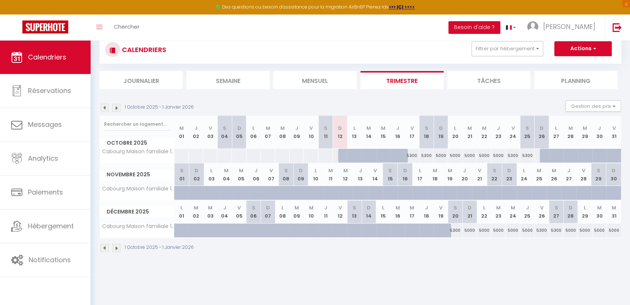
click at [114, 245] on img at bounding box center [116, 248] width 8 height 8
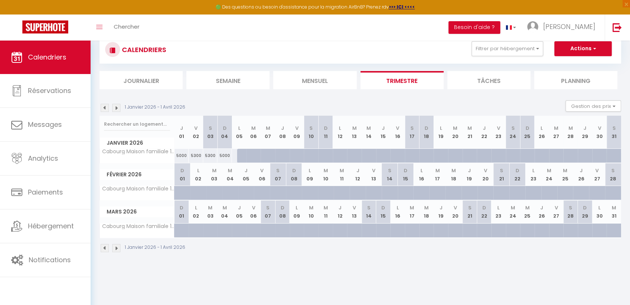
click at [326, 178] on th "M 10" at bounding box center [326, 175] width 16 height 23
click at [600, 105] on button "Gestion des prix" at bounding box center [593, 106] width 56 height 11
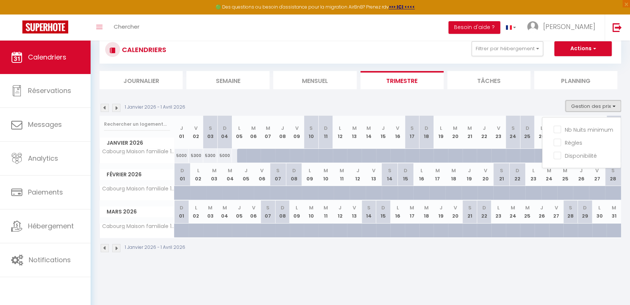
click at [600, 105] on button "Gestion des prix" at bounding box center [593, 106] width 56 height 11
click at [571, 106] on button "Gestion des prix" at bounding box center [593, 106] width 56 height 11
click at [571, 150] on li "Disponibilité" at bounding box center [586, 155] width 67 height 13
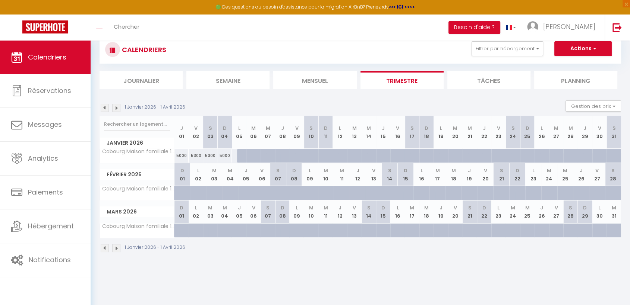
click at [584, 114] on div "Gestion des prix Nb Nuits minimum Règles Disponibilité" at bounding box center [590, 108] width 60 height 15
click at [585, 109] on button "Gestion des prix" at bounding box center [593, 106] width 56 height 11
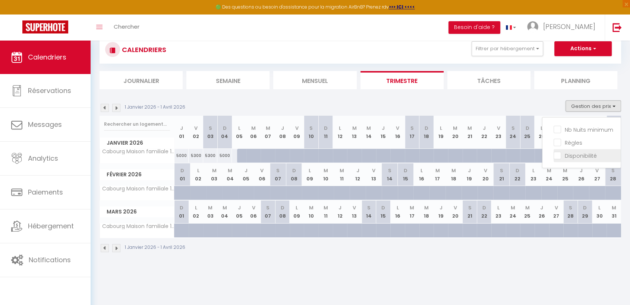
click at [557, 157] on input "Disponibilité" at bounding box center [586, 155] width 67 height 7
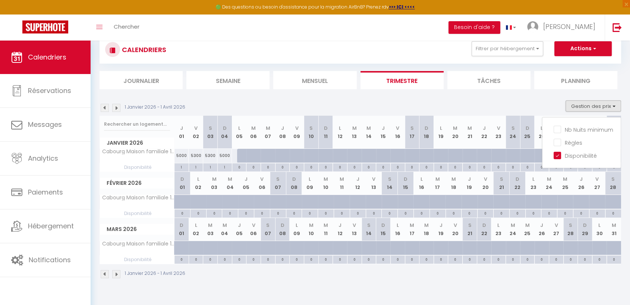
click at [513, 233] on th "M 24" at bounding box center [513, 229] width 15 height 23
click at [581, 109] on button "Gestion des prix" at bounding box center [593, 106] width 56 height 11
click at [562, 155] on input "Disponibilité" at bounding box center [586, 155] width 67 height 7
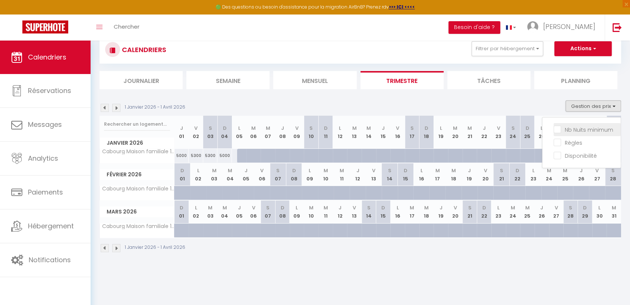
click at [565, 129] on input "Nb Nuits minimum" at bounding box center [586, 129] width 67 height 7
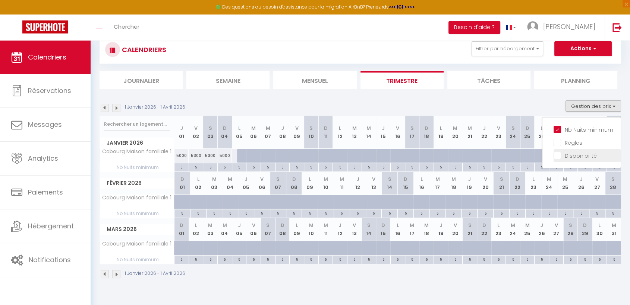
click at [565, 152] on input "Disponibilité" at bounding box center [586, 155] width 67 height 7
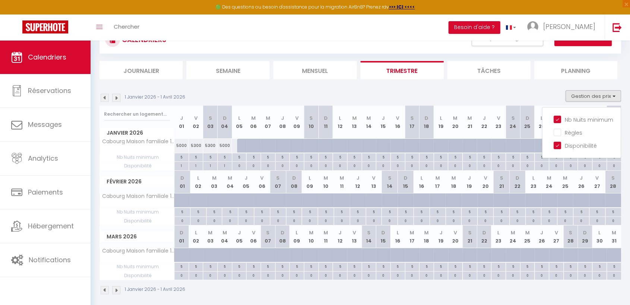
scroll to position [41, 0]
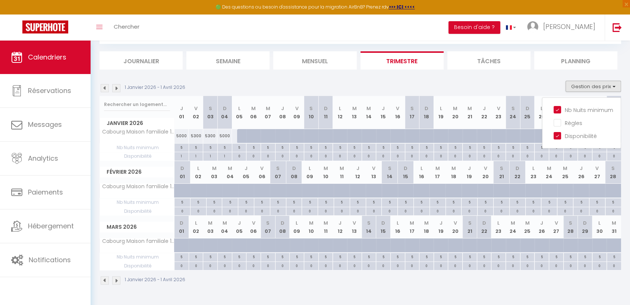
click at [106, 281] on img at bounding box center [105, 281] width 8 height 8
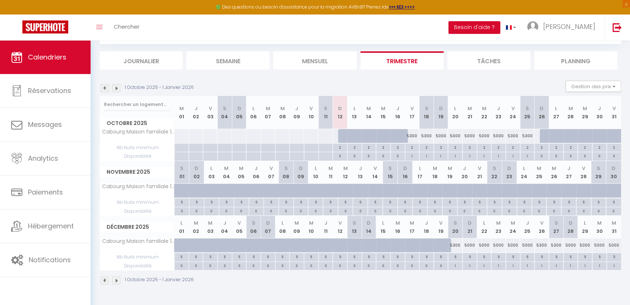
click at [530, 132] on div "5300" at bounding box center [527, 136] width 15 height 14
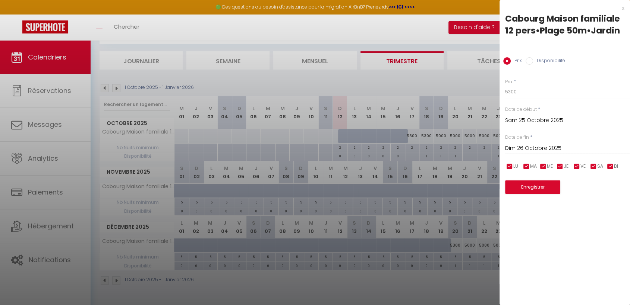
click at [452, 20] on div at bounding box center [315, 152] width 630 height 305
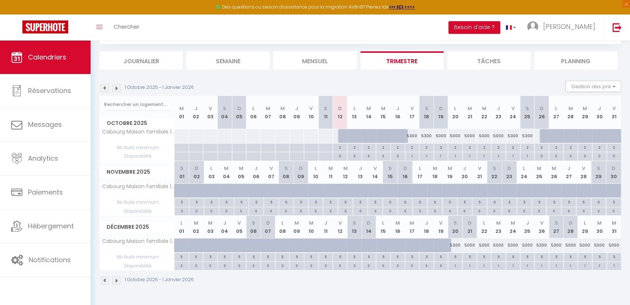
click at [528, 132] on div "5300" at bounding box center [527, 136] width 15 height 14
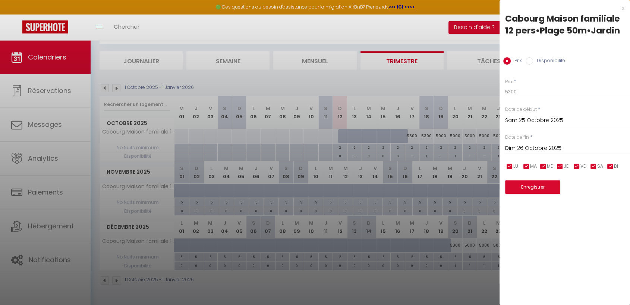
click at [528, 61] on input "Disponibilité" at bounding box center [528, 60] width 7 height 7
click at [529, 93] on select "Disponible Indisponible" at bounding box center [567, 92] width 125 height 14
click at [505, 85] on select "Disponible Indisponible" at bounding box center [567, 92] width 125 height 14
click at [533, 187] on button "Enregistrer" at bounding box center [532, 187] width 55 height 13
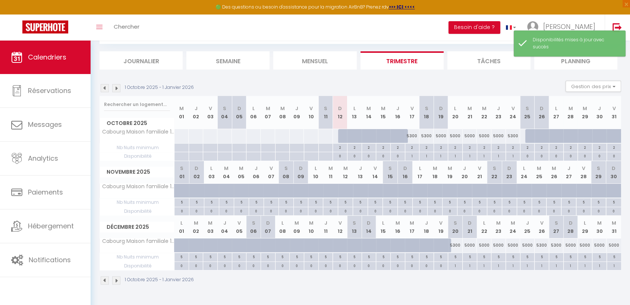
click at [513, 135] on div "5300" at bounding box center [513, 136] width 15 height 14
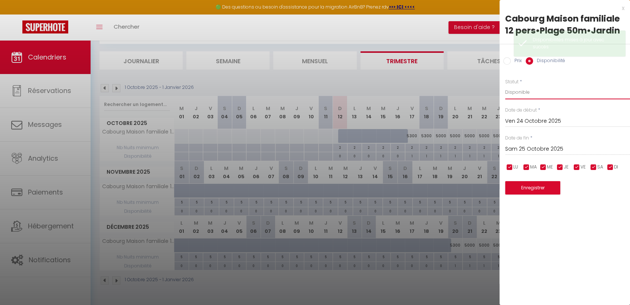
click at [530, 96] on select "Disponible Indisponible" at bounding box center [567, 92] width 125 height 14
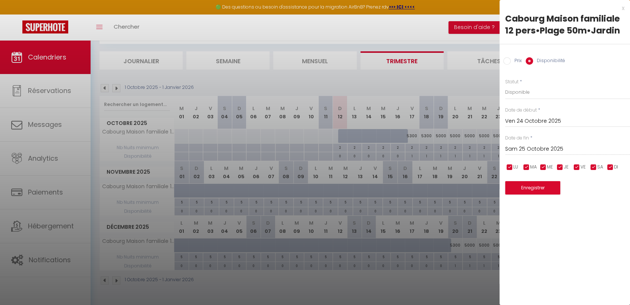
click at [488, 72] on div at bounding box center [315, 152] width 630 height 305
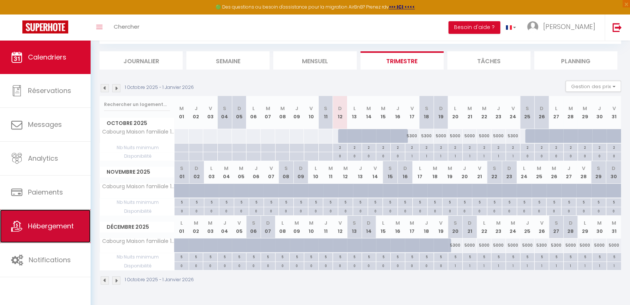
click at [56, 221] on link "Hébergement" at bounding box center [45, 227] width 91 height 34
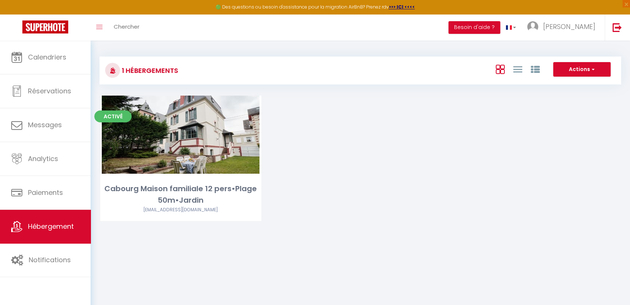
click at [362, 190] on div "Activé Editer Cabourg Maison familiale 12 pers•Plage 50m•Jardin [EMAIL_ADDRESS]…" at bounding box center [360, 168] width 538 height 144
click at [578, 73] on button "Actions" at bounding box center [581, 69] width 57 height 15
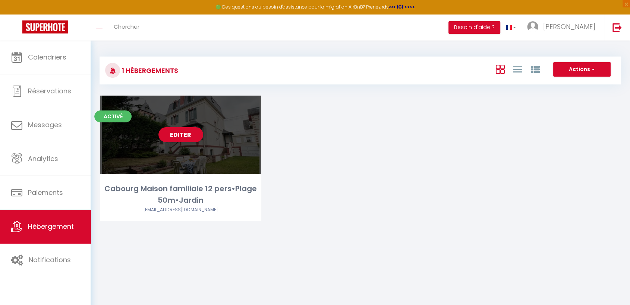
click at [182, 155] on div "Editer" at bounding box center [180, 135] width 161 height 78
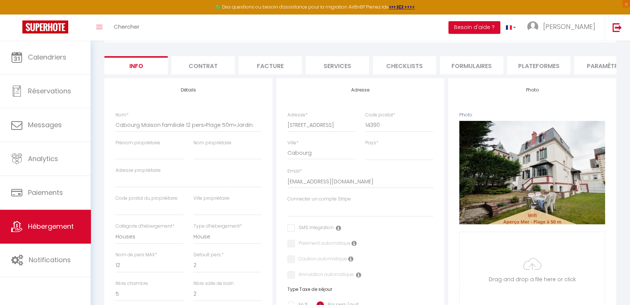
scroll to position [51, 0]
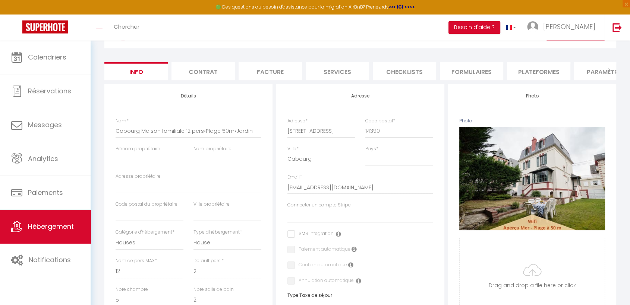
click at [537, 64] on li "Plateformes" at bounding box center [538, 71] width 63 height 18
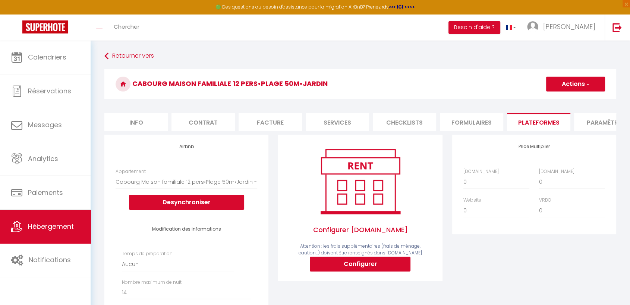
click at [139, 123] on li "Info" at bounding box center [135, 122] width 63 height 18
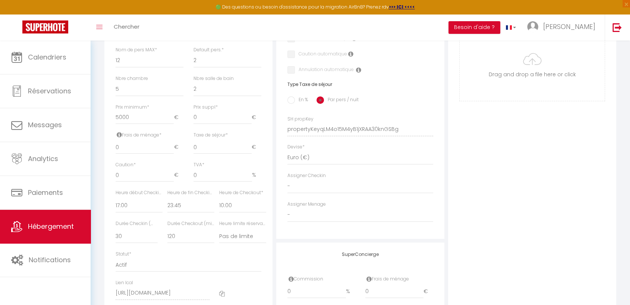
scroll to position [263, 0]
drag, startPoint x: 177, startPoint y: 252, endPoint x: 170, endPoint y: 29, distance: 223.6
click at [170, 29] on div "🟢 Des questions ou besoin d'assistance pour la migration AirBnB? Prenez rdv >>>…" at bounding box center [315, 86] width 630 height 616
click at [192, 261] on div "Statut * Actif Pas actif" at bounding box center [188, 260] width 146 height 21
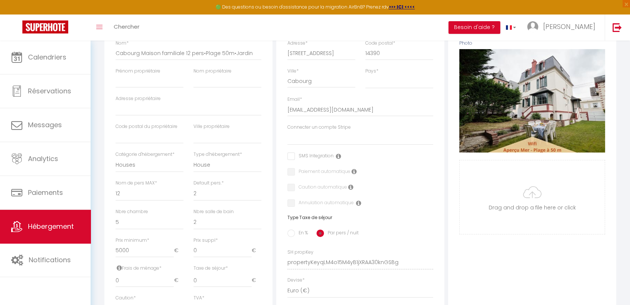
scroll to position [0, 0]
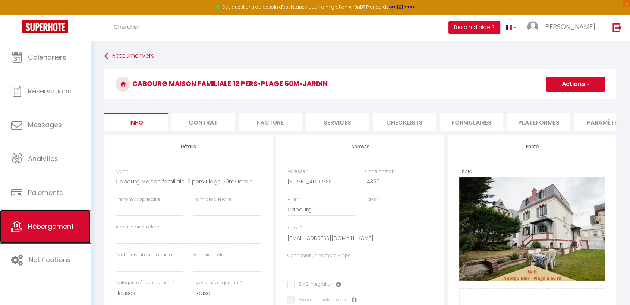
click at [81, 210] on link "Hébergement" at bounding box center [45, 227] width 91 height 34
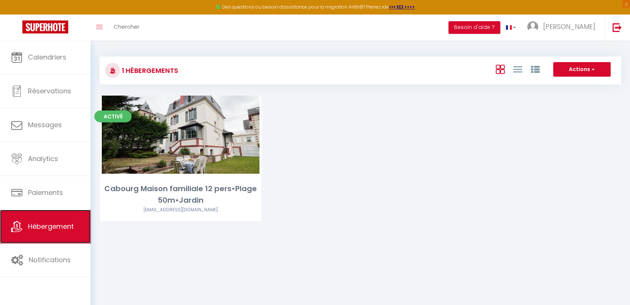
click at [63, 232] on link "Hébergement" at bounding box center [45, 227] width 91 height 34
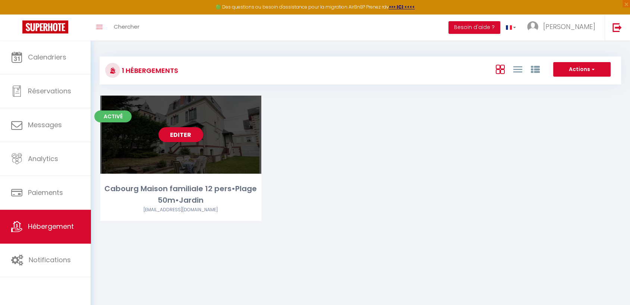
click at [182, 145] on div "Editer" at bounding box center [180, 135] width 161 height 78
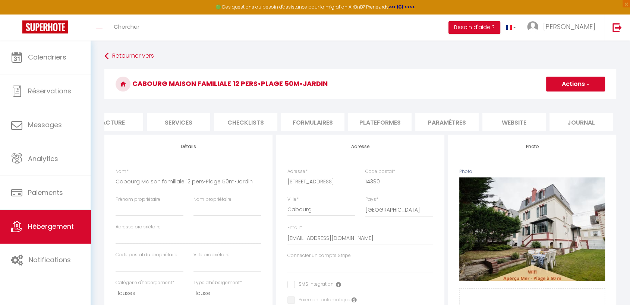
scroll to position [0, 159]
click at [515, 123] on li "website" at bounding box center [513, 122] width 63 height 18
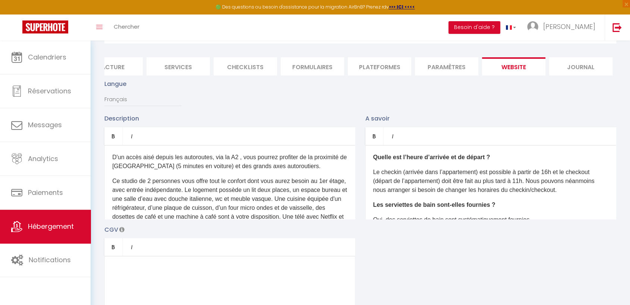
scroll to position [69, 0]
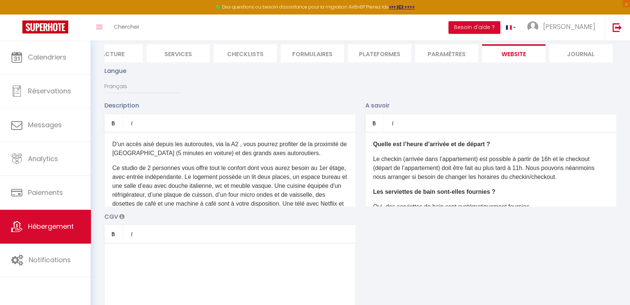
click at [247, 188] on p "Ce studio de 2 personnes vous offre tout le confort dont vous aurez besoin au 1…" at bounding box center [229, 200] width 235 height 72
click at [246, 174] on p "Ce studio de 2 personnes vous offre tout le confort dont vous aurez besoin au 1…" at bounding box center [229, 200] width 235 height 72
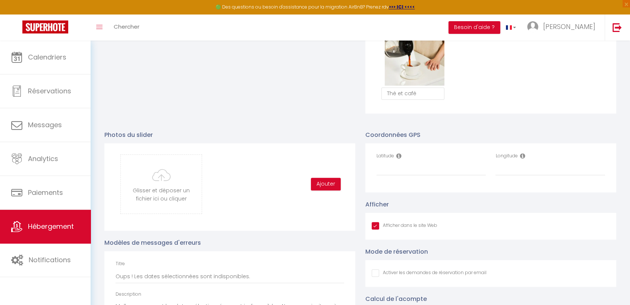
scroll to position [700, 0]
click at [398, 176] on input "Latitude" at bounding box center [431, 169] width 110 height 13
paste input "49.29428"
click at [516, 176] on input "Longitude" at bounding box center [550, 169] width 110 height 13
paste input "-0.111046"
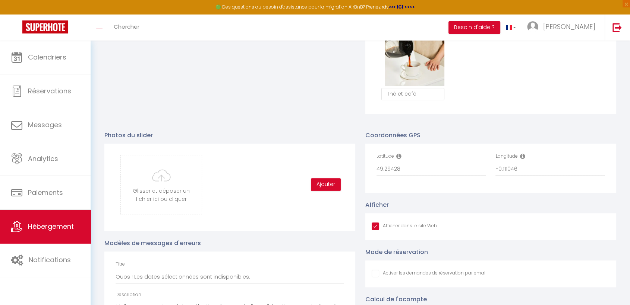
click at [459, 208] on div "Afficher Afficher dans le site Web" at bounding box center [490, 220] width 251 height 40
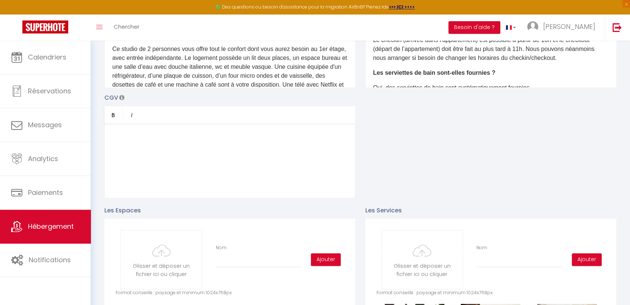
scroll to position [0, 0]
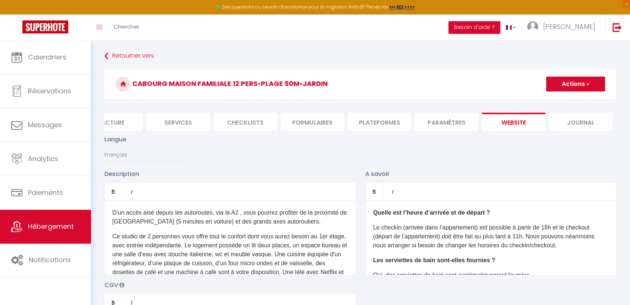
drag, startPoint x: 234, startPoint y: 217, endPoint x: 227, endPoint y: 167, distance: 51.3
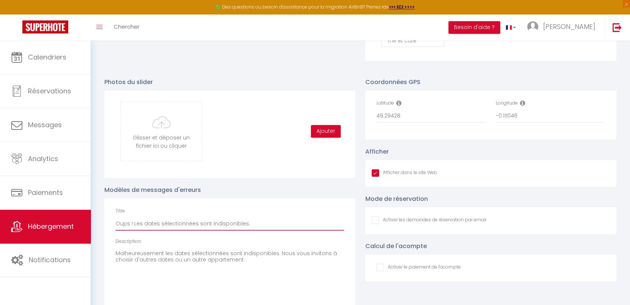
scroll to position [754, 0]
click at [512, 122] on input "-0.111046" at bounding box center [550, 115] width 110 height 13
click at [541, 79] on div "Coordonnées GPS Latitude 49.29428 Longitude -0.1110456 Afficher Afficher dans l…" at bounding box center [490, 202] width 261 height 265
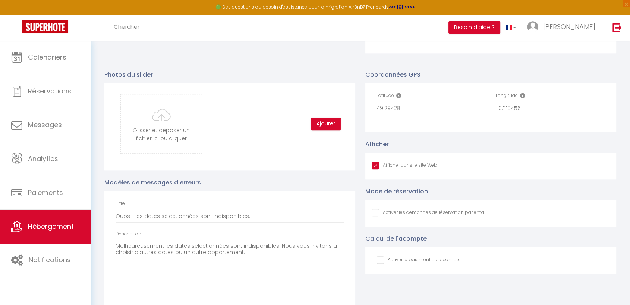
scroll to position [798, 0]
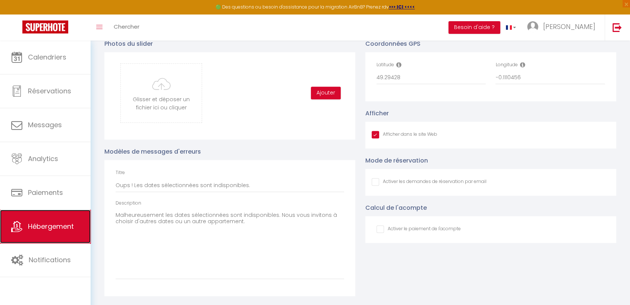
click at [64, 224] on span "Hébergement" at bounding box center [51, 226] width 46 height 9
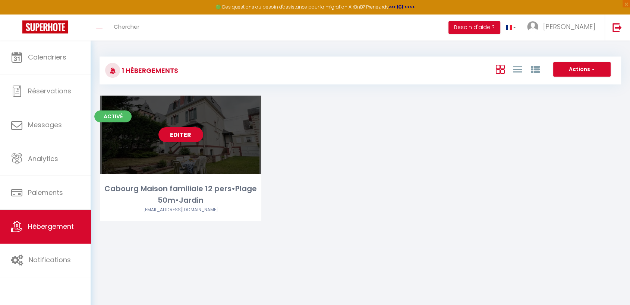
click at [190, 146] on div "Editer" at bounding box center [180, 135] width 161 height 78
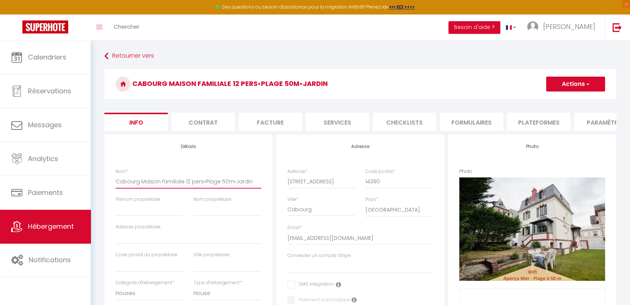
drag, startPoint x: 249, startPoint y: 186, endPoint x: 99, endPoint y: 186, distance: 150.1
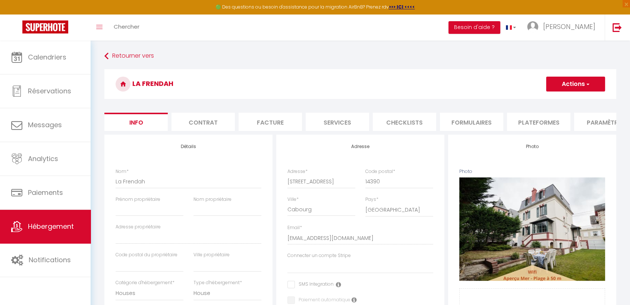
click at [155, 149] on h4 "Détails" at bounding box center [188, 146] width 146 height 5
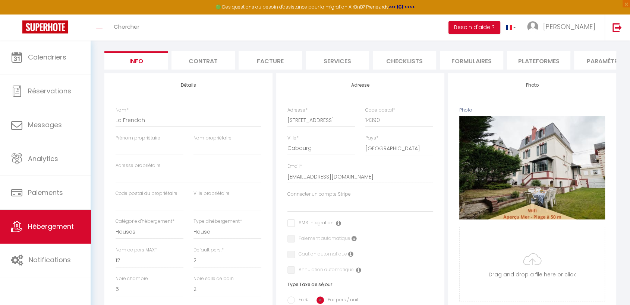
scroll to position [72, 0]
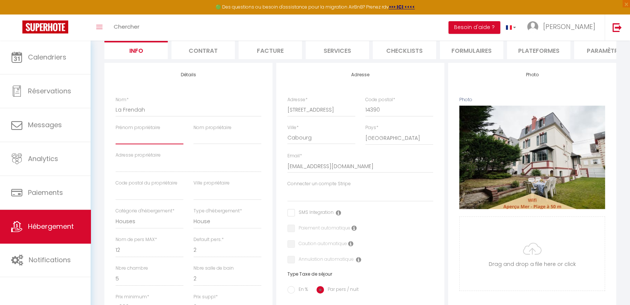
click at [149, 145] on input "Prénom propriétaire" at bounding box center [149, 137] width 68 height 13
click at [200, 145] on input "Nom propriétaire" at bounding box center [227, 137] width 68 height 13
click at [244, 199] on input "text" at bounding box center [227, 193] width 68 height 13
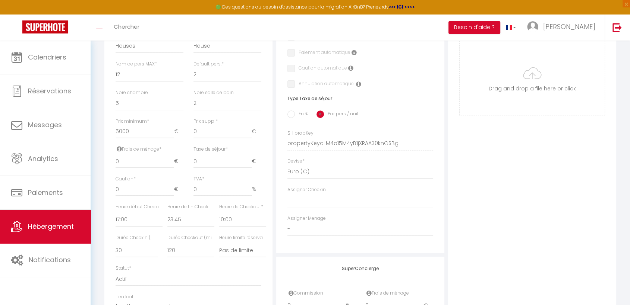
scroll to position [247, 0]
click at [471, 148] on div "Photo Photo Supprimer Drag and drop a file here or click Ooops, something wrong…" at bounding box center [532, 138] width 168 height 503
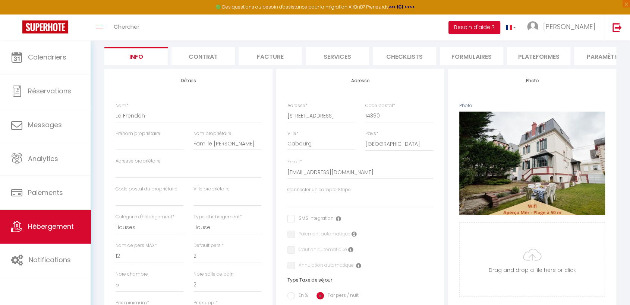
scroll to position [0, 0]
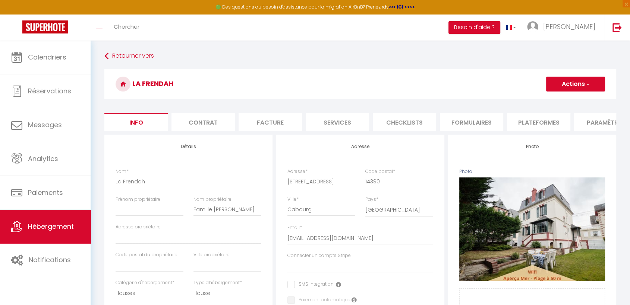
click at [218, 118] on li "Contrat" at bounding box center [202, 122] width 63 height 18
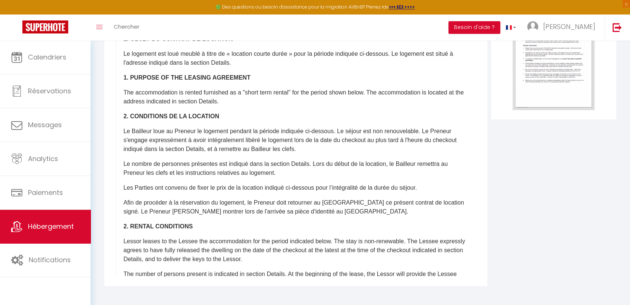
click at [191, 170] on p "Le nombre de personnes présentes est indiqué dans la section Details. Lors du d…" at bounding box center [295, 169] width 345 height 18
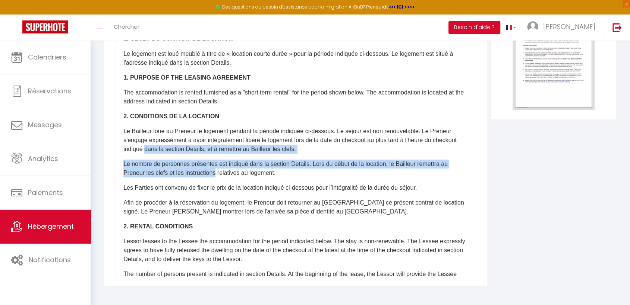
drag, startPoint x: 191, startPoint y: 170, endPoint x: 180, endPoint y: 151, distance: 21.4
click at [180, 151] on div "​Il a été convenu entre les parties que le Bailleur louera au [GEOGRAPHIC_DATA]…" at bounding box center [295, 128] width 360 height 298
click at [180, 151] on p "Le Bailleur loue au Preneur le logement pendant la période indiquée ci-dessous.…" at bounding box center [295, 140] width 345 height 27
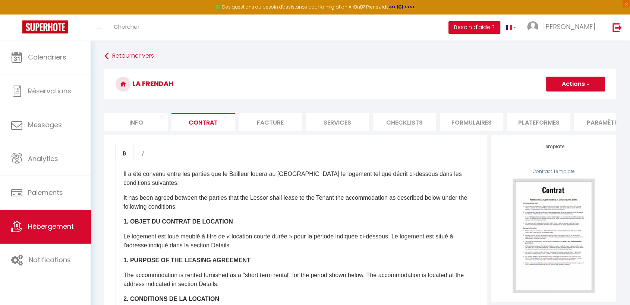
click at [147, 118] on li "Info" at bounding box center [135, 122] width 63 height 18
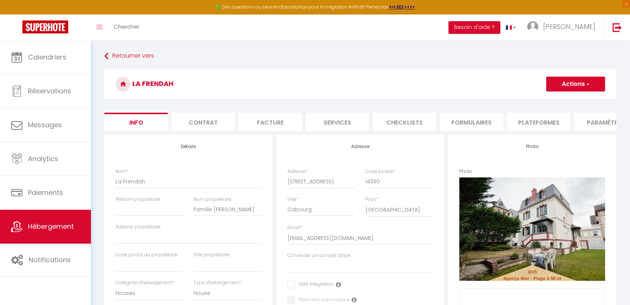
click at [195, 115] on li "Contrat" at bounding box center [202, 122] width 63 height 18
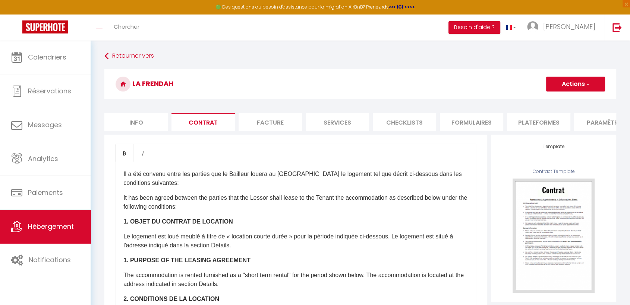
click at [130, 120] on li "Info" at bounding box center [135, 122] width 63 height 18
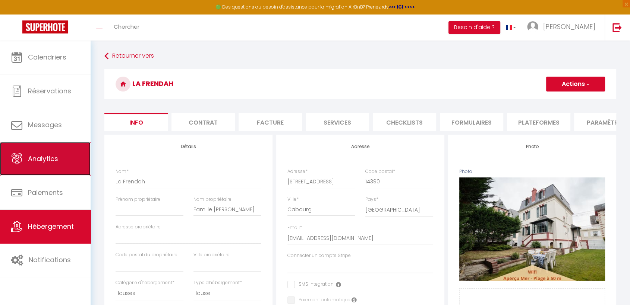
click at [68, 146] on link "Analytics" at bounding box center [45, 159] width 91 height 34
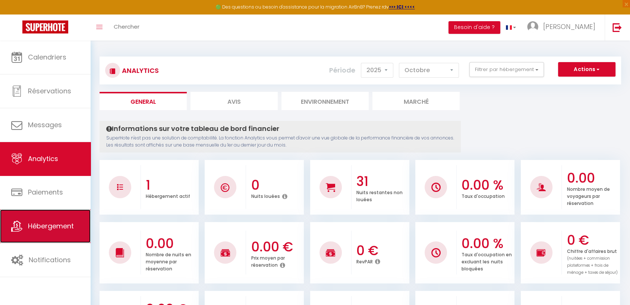
click at [50, 216] on link "Hébergement" at bounding box center [45, 227] width 91 height 34
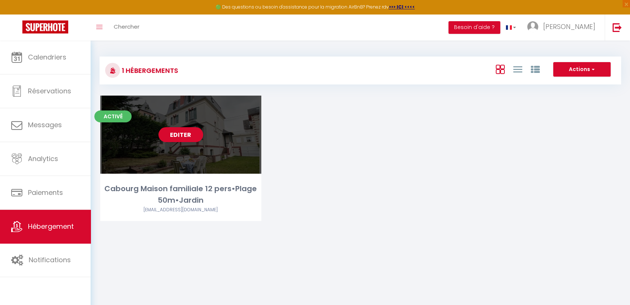
click at [171, 162] on div "Editer" at bounding box center [180, 135] width 161 height 78
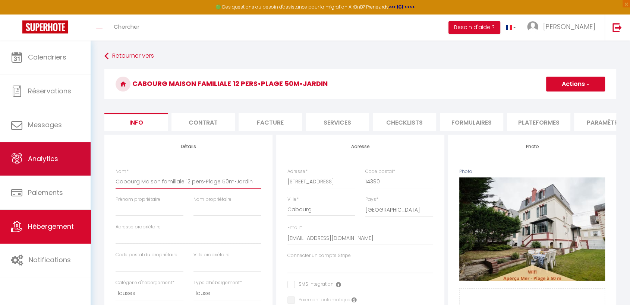
drag, startPoint x: 249, startPoint y: 186, endPoint x: 80, endPoint y: 175, distance: 169.9
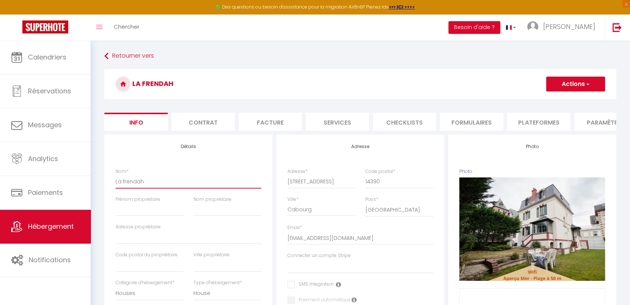
click input "Enregistrer" at bounding box center [0, 0] width 0 height 0
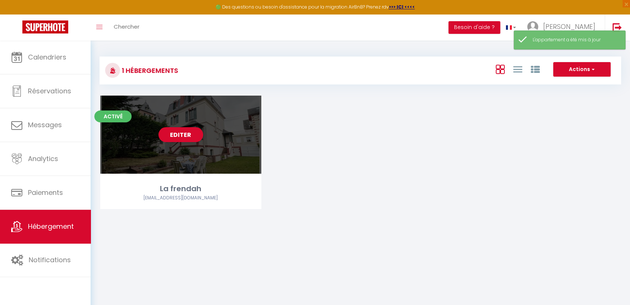
click at [209, 154] on div "Editer" at bounding box center [180, 135] width 161 height 78
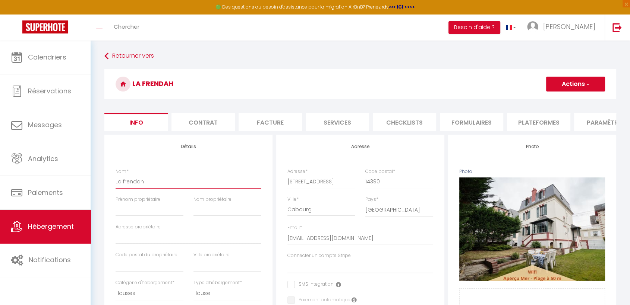
click at [124, 185] on input "La frendah" at bounding box center [188, 181] width 146 height 13
click at [209, 216] on input "Nom propriétaire" at bounding box center [227, 209] width 68 height 13
click input "Enregistrer" at bounding box center [0, 0] width 0 height 0
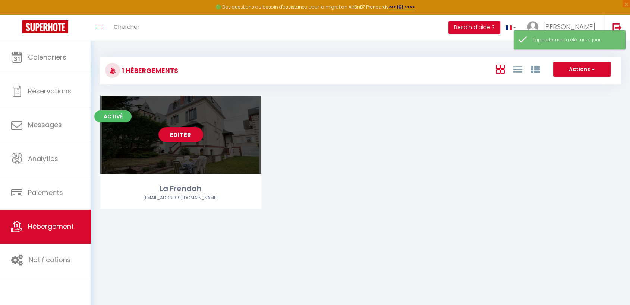
click at [234, 159] on div "Editer" at bounding box center [180, 135] width 161 height 78
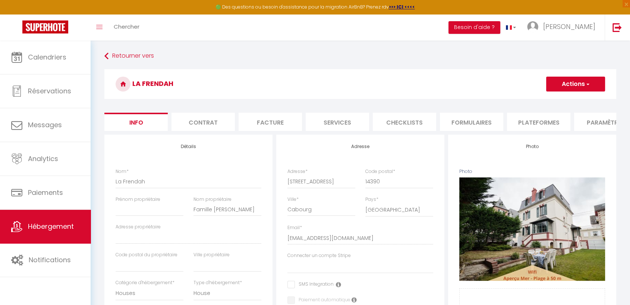
click at [325, 123] on li "Services" at bounding box center [336, 122] width 63 height 18
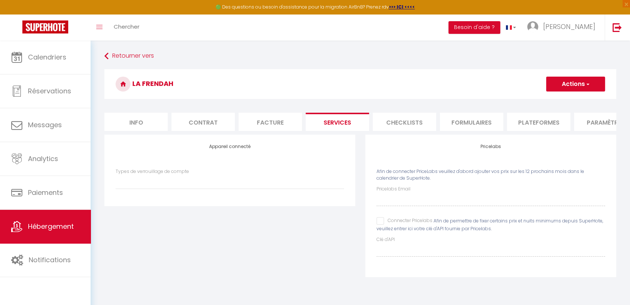
click at [389, 193] on label "Pricelabs Email" at bounding box center [393, 189] width 34 height 7
click at [380, 225] on input "Connecter Pricelabs" at bounding box center [404, 221] width 56 height 7
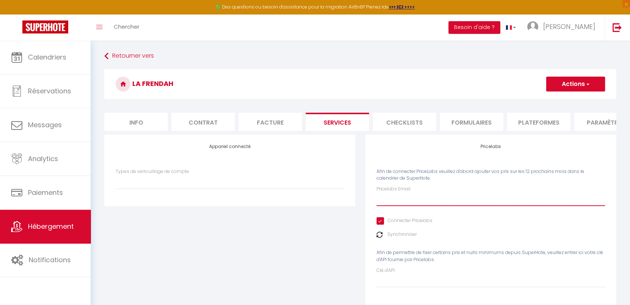
click at [396, 206] on input "Pricelabs Email" at bounding box center [490, 199] width 228 height 13
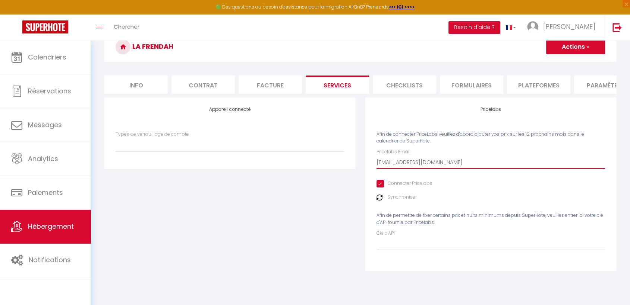
scroll to position [41, 0]
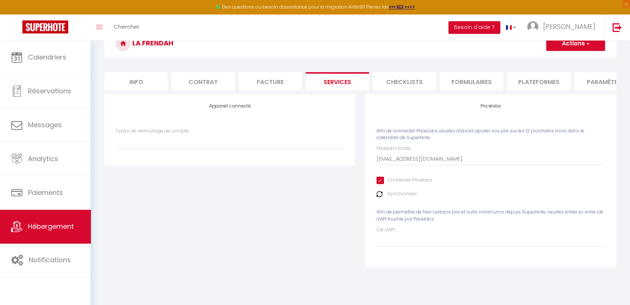
click at [401, 198] on label "Synchroniser" at bounding box center [401, 194] width 29 height 7
click at [378, 197] on img at bounding box center [379, 194] width 6 height 6
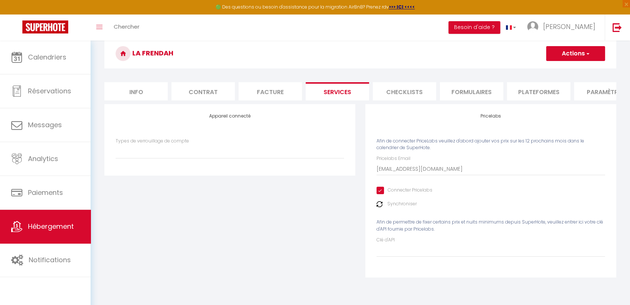
scroll to position [28, 0]
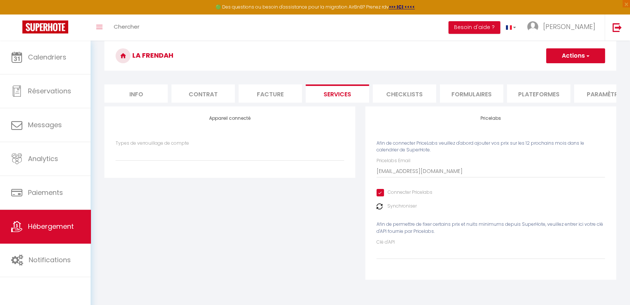
click at [570, 60] on button "Actions" at bounding box center [575, 55] width 59 height 15
click at [570, 69] on link "Enregistrer" at bounding box center [574, 72] width 59 height 10
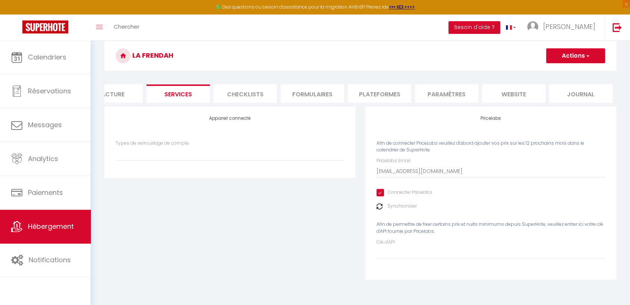
click at [495, 98] on li "website" at bounding box center [513, 94] width 63 height 18
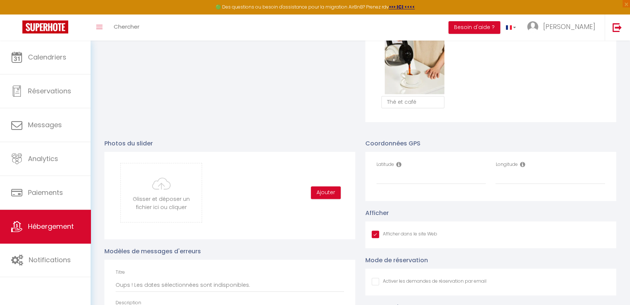
scroll to position [691, 0]
click at [408, 183] on input "Latitude" at bounding box center [431, 178] width 110 height 13
paste input "49.29428"
click at [514, 176] on div "Longitude" at bounding box center [550, 173] width 110 height 23
click at [511, 181] on input "Longitude" at bounding box center [550, 178] width 110 height 13
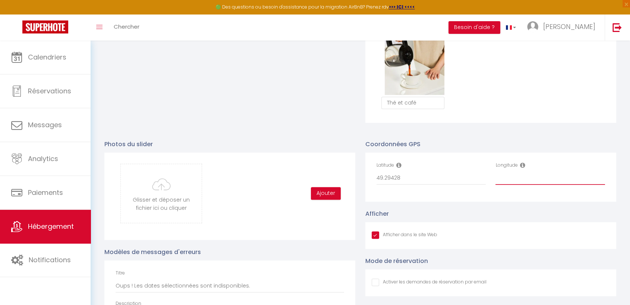
paste input "-0.1110456"
click at [533, 180] on input "-0.1110456" at bounding box center [550, 178] width 110 height 13
click at [523, 150] on div "Coordonnées GPS Latitude 49.29428 Longitude -0.1110456" at bounding box center [490, 171] width 251 height 62
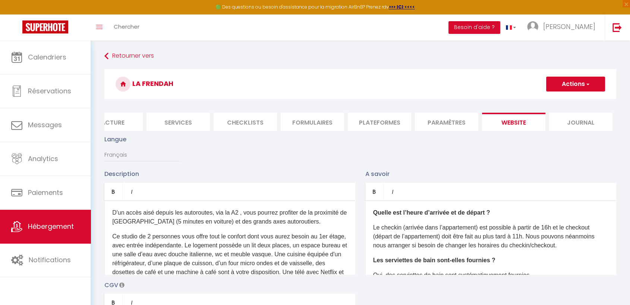
scroll to position [0, 0]
click at [554, 80] on button "Actions" at bounding box center [575, 84] width 59 height 15
click at [559, 99] on input "Enregistrer" at bounding box center [567, 100] width 28 height 7
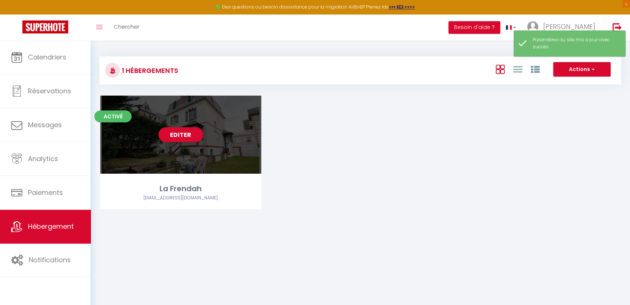
click at [179, 121] on div "Editer" at bounding box center [180, 135] width 161 height 78
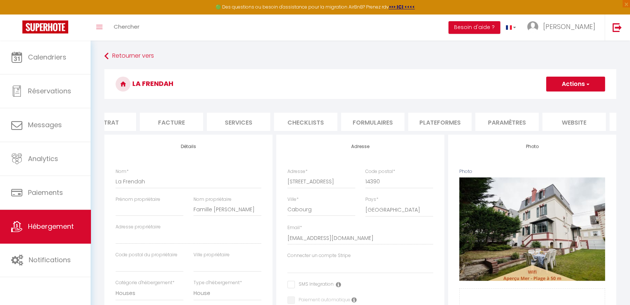
scroll to position [0, 99]
click at [570, 113] on li "website" at bounding box center [573, 122] width 63 height 18
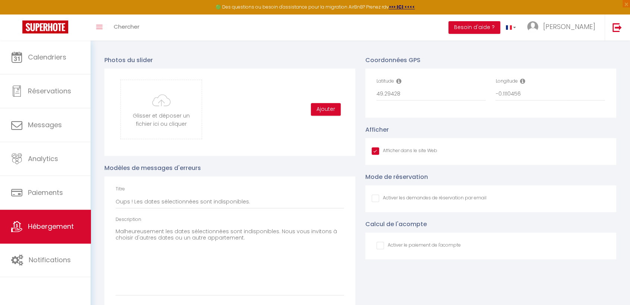
scroll to position [798, 0]
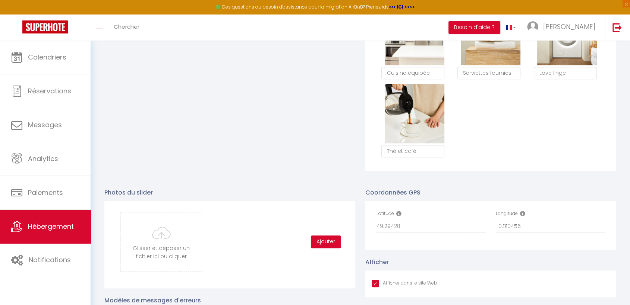
click at [446, 108] on div "Supprimer" at bounding box center [414, 114] width 76 height 60
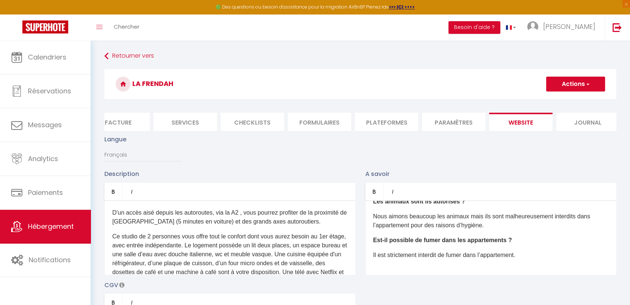
scroll to position [0, 159]
click at [253, 123] on li "Checklists" at bounding box center [244, 122] width 63 height 18
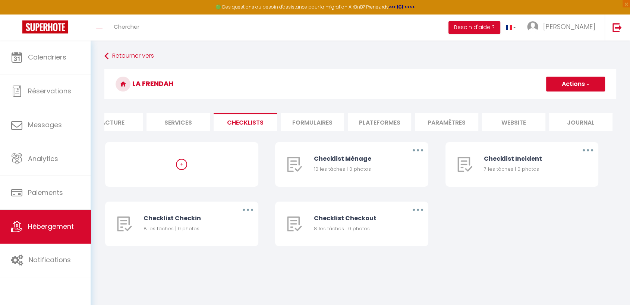
click at [320, 114] on li "Formulaires" at bounding box center [312, 122] width 63 height 18
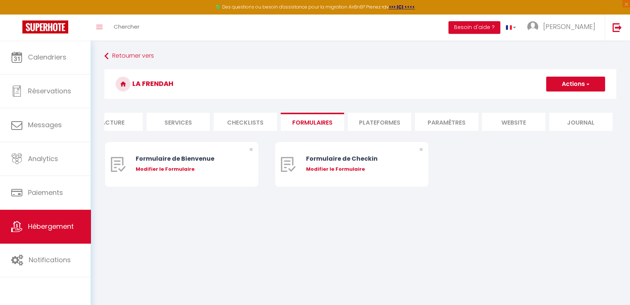
click at [390, 122] on li "Plateformes" at bounding box center [379, 122] width 63 height 18
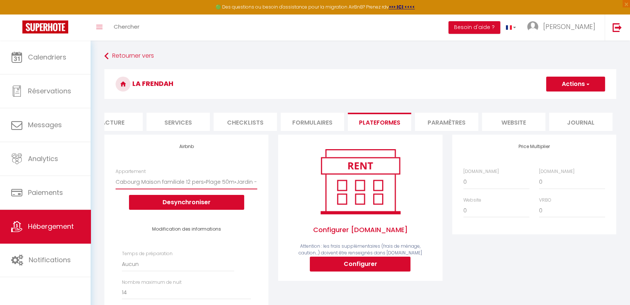
click at [237, 186] on select "Cabourg Maison familiale 12 pers•Plage 50m•Jardin - [EMAIL_ADDRESS][DOMAIN_NAME]" at bounding box center [186, 182] width 142 height 14
click at [253, 171] on div "Airbnb Appartement Cabourg Maison familiale 12 pers•Plage 50m•Jardin - [EMAIL_A…" at bounding box center [186, 289] width 164 height 309
click at [435, 129] on li "Paramètres" at bounding box center [446, 122] width 63 height 18
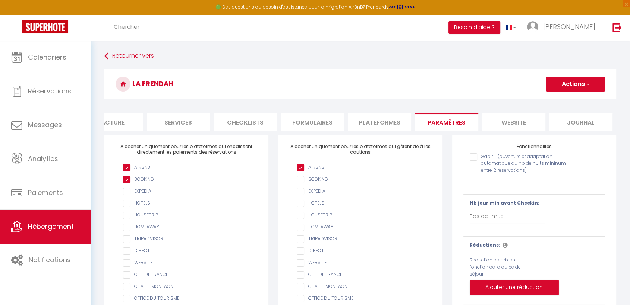
click at [184, 121] on li "Services" at bounding box center [177, 122] width 63 height 18
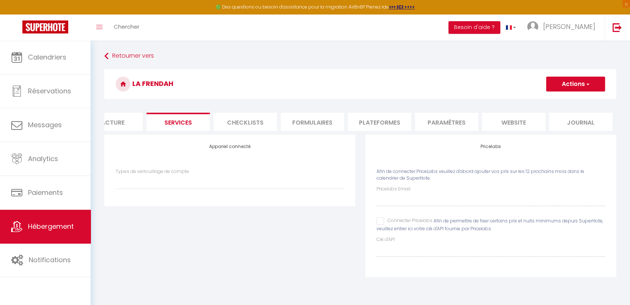
click at [380, 225] on input "Connecter Pricelabs" at bounding box center [404, 221] width 56 height 7
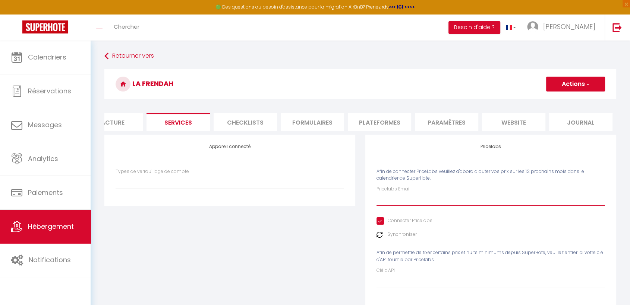
click at [384, 206] on input "Pricelabs Email" at bounding box center [490, 199] width 228 height 13
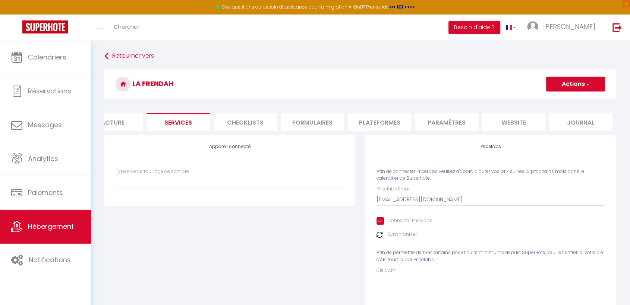
click at [572, 77] on button "Actions" at bounding box center [575, 84] width 59 height 15
click at [564, 98] on link "Enregistrer" at bounding box center [574, 101] width 59 height 10
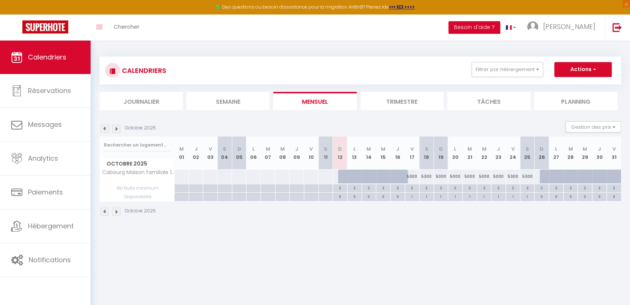
click at [500, 30] on button "Besoin d'aide ?" at bounding box center [474, 27] width 52 height 13
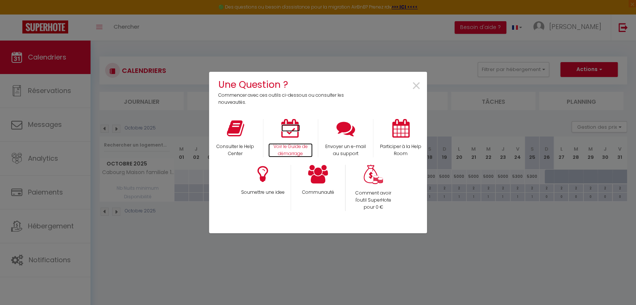
click at [283, 130] on icon at bounding box center [290, 128] width 19 height 19
click at [413, 88] on span "×" at bounding box center [416, 86] width 10 height 23
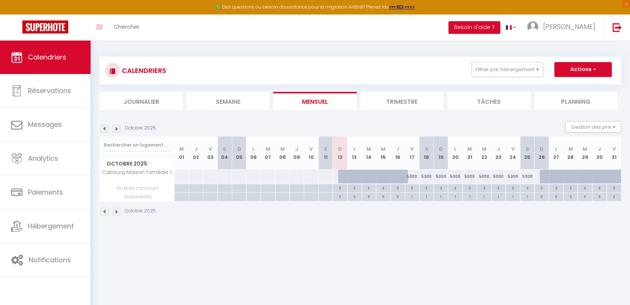
click at [413, 175] on div "5300" at bounding box center [412, 177] width 15 height 14
type input "5300"
type input "Ven 17 Octobre 2025"
type input "Sam 18 Octobre 2025"
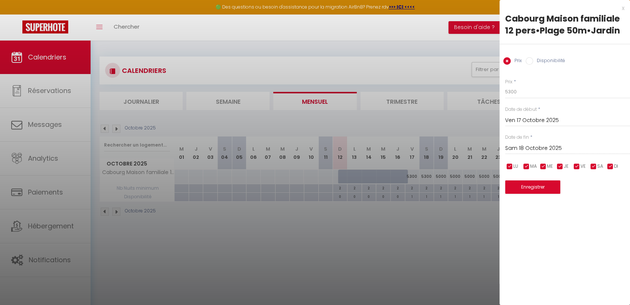
click at [536, 114] on div "Ven 17 Octobre 2025 < Oct 2025 > Dim Lun Mar Mer Jeu Ven Sam 1 2 3 4 5 6 7 8 9 …" at bounding box center [567, 119] width 125 height 13
click at [537, 120] on input "Ven 17 Octobre 2025" at bounding box center [567, 121] width 125 height 10
click at [477, 256] on div at bounding box center [315, 152] width 630 height 305
